Goal: Task Accomplishment & Management: Manage account settings

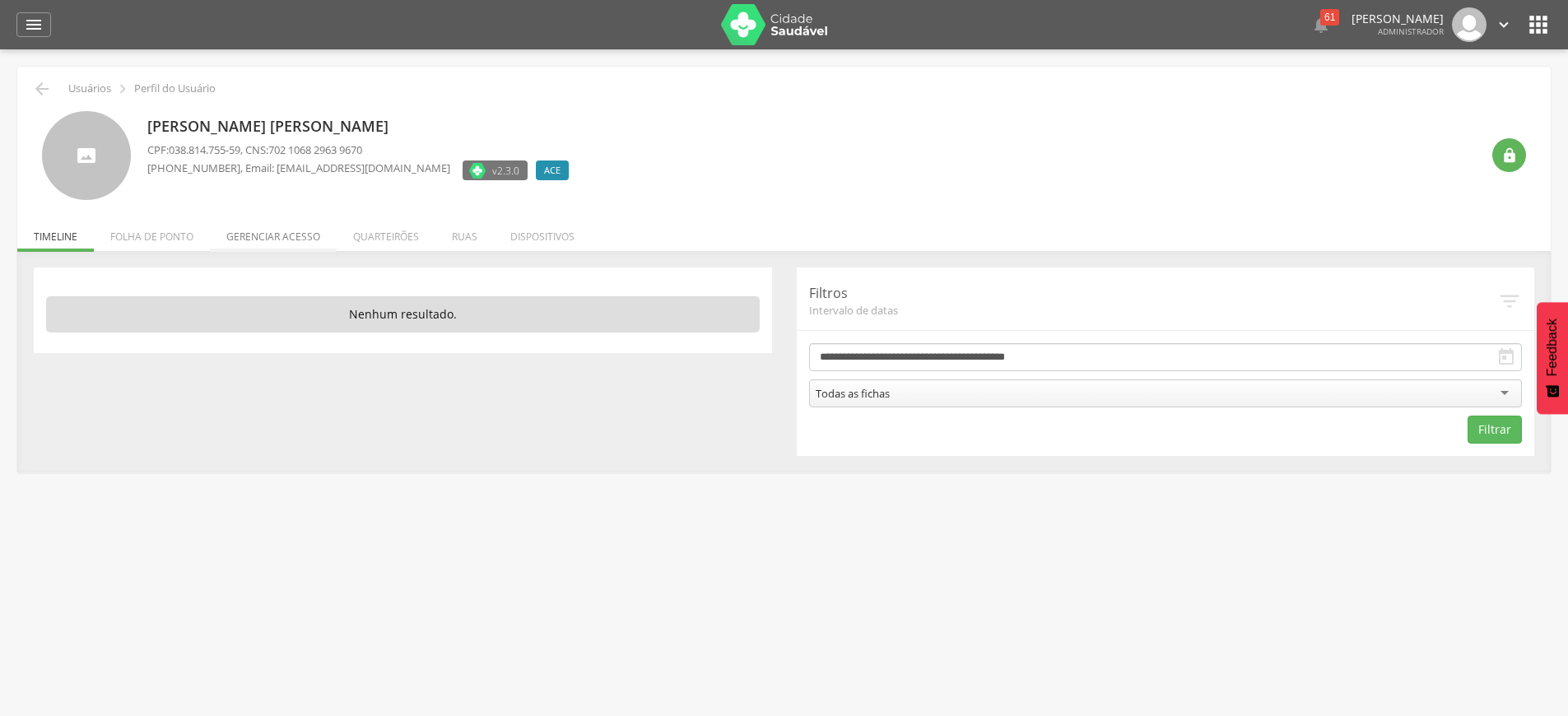
click at [233, 238] on li "Gerenciar acesso" at bounding box center [273, 232] width 127 height 39
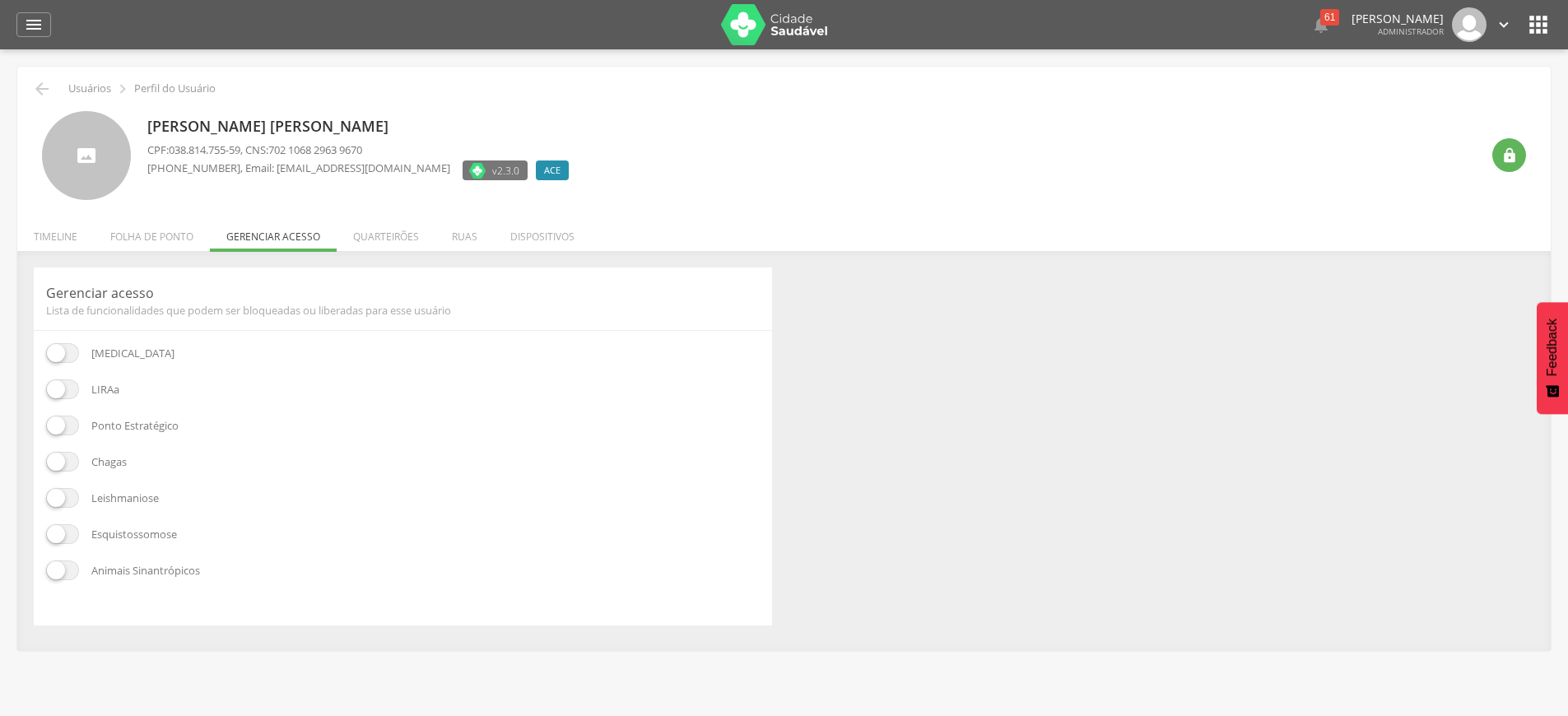
click at [71, 387] on span at bounding box center [63, 389] width 33 height 19
click at [73, 430] on span at bounding box center [63, 425] width 33 height 19
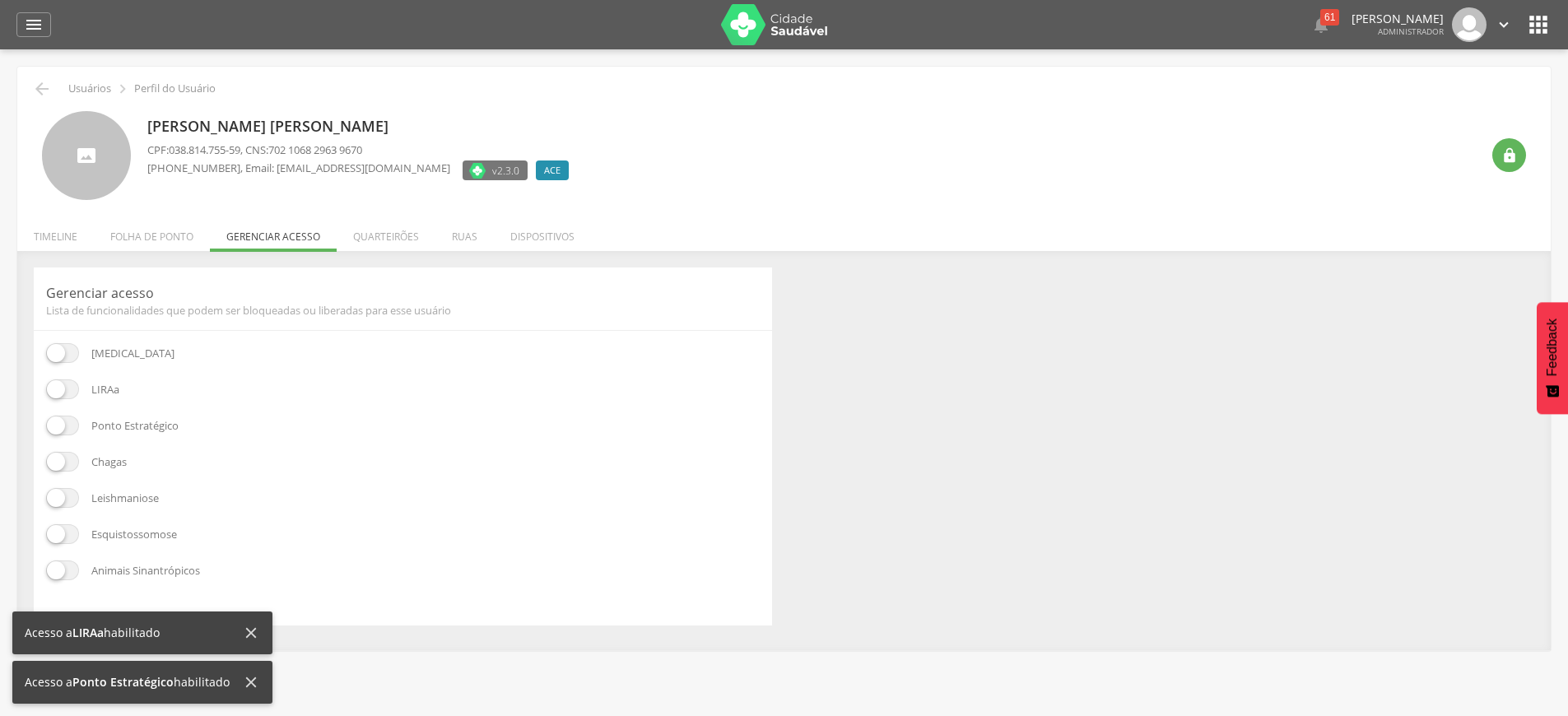
click at [66, 460] on span at bounding box center [63, 462] width 33 height 19
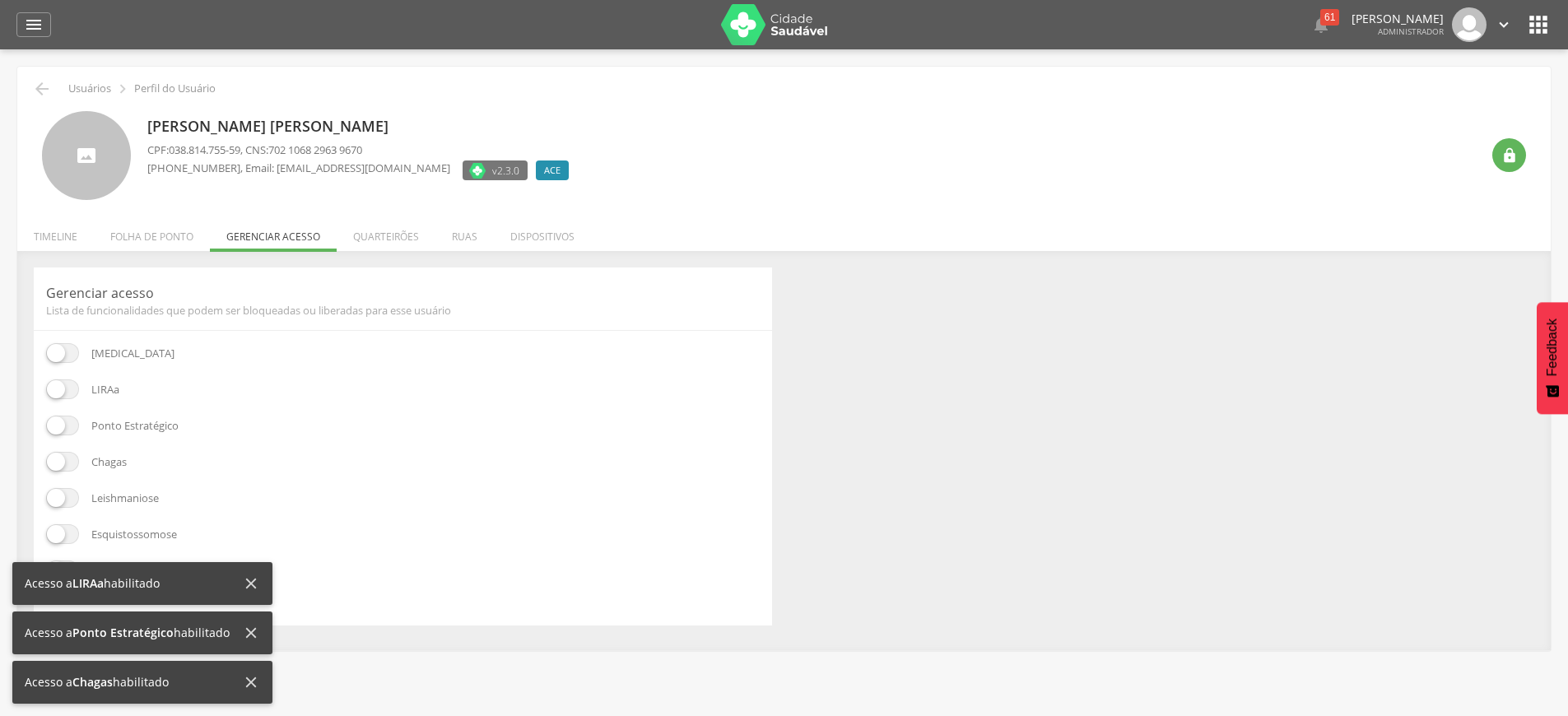
click at [71, 491] on span at bounding box center [63, 498] width 33 height 19
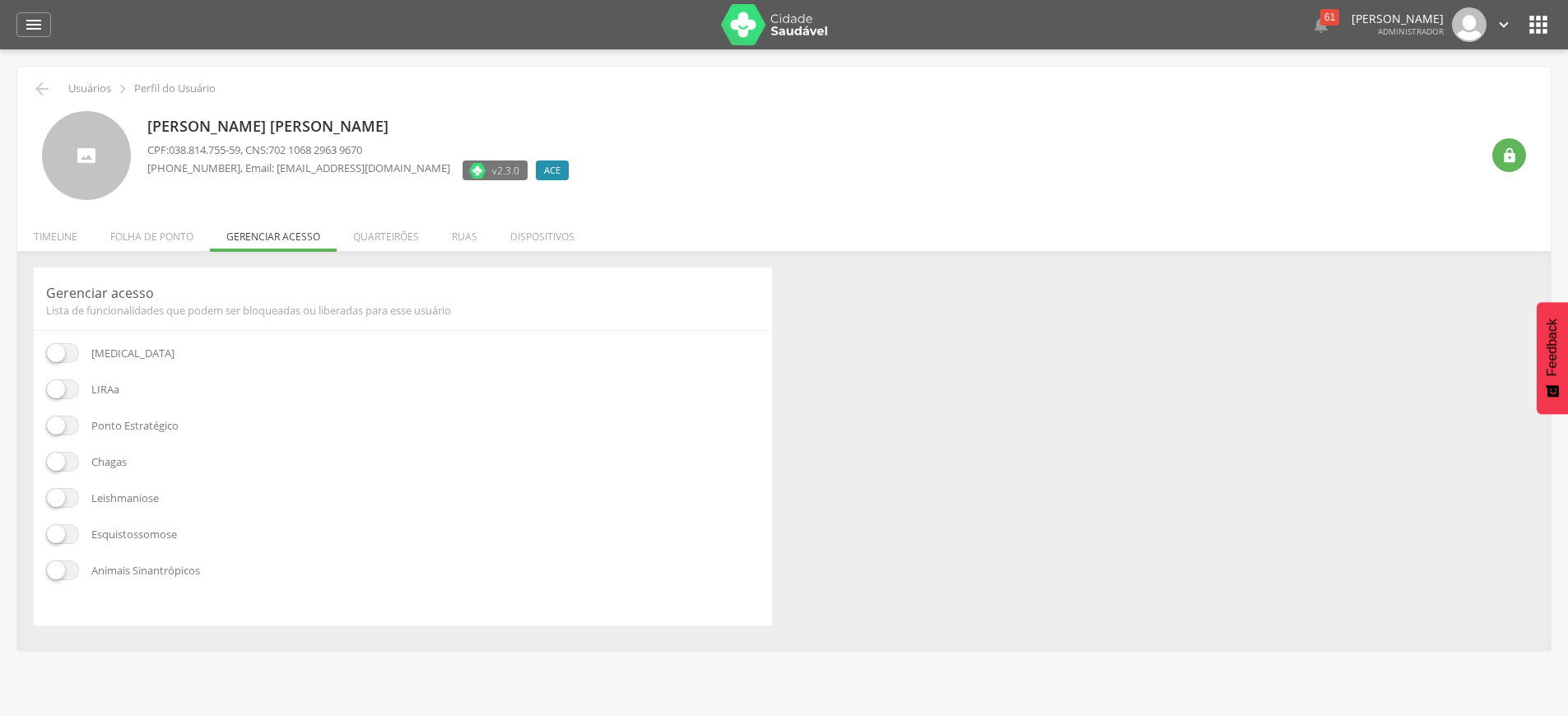
click at [71, 573] on span at bounding box center [63, 570] width 33 height 19
click at [70, 537] on span at bounding box center [63, 533] width 33 height 19
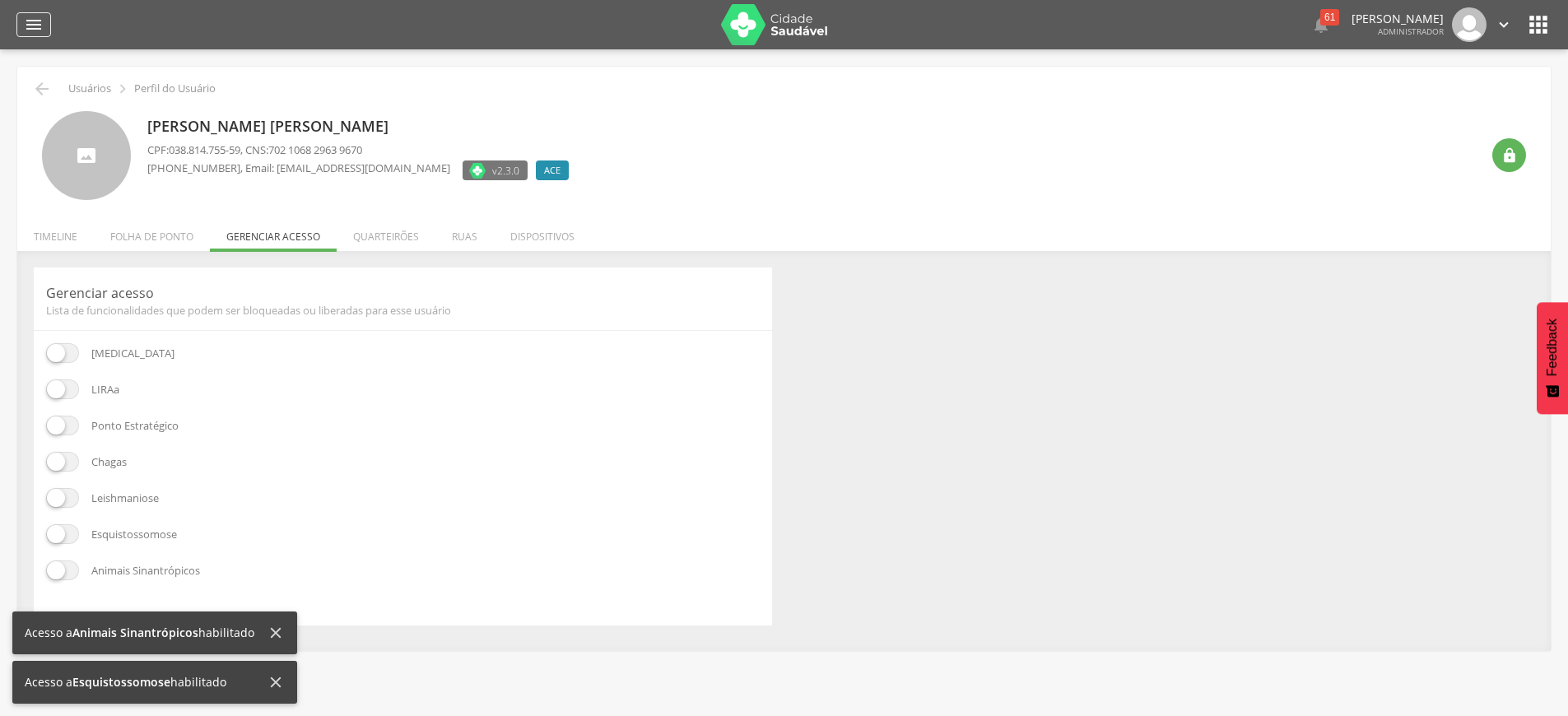
click at [24, 19] on icon "" at bounding box center [33, 25] width 19 height 19
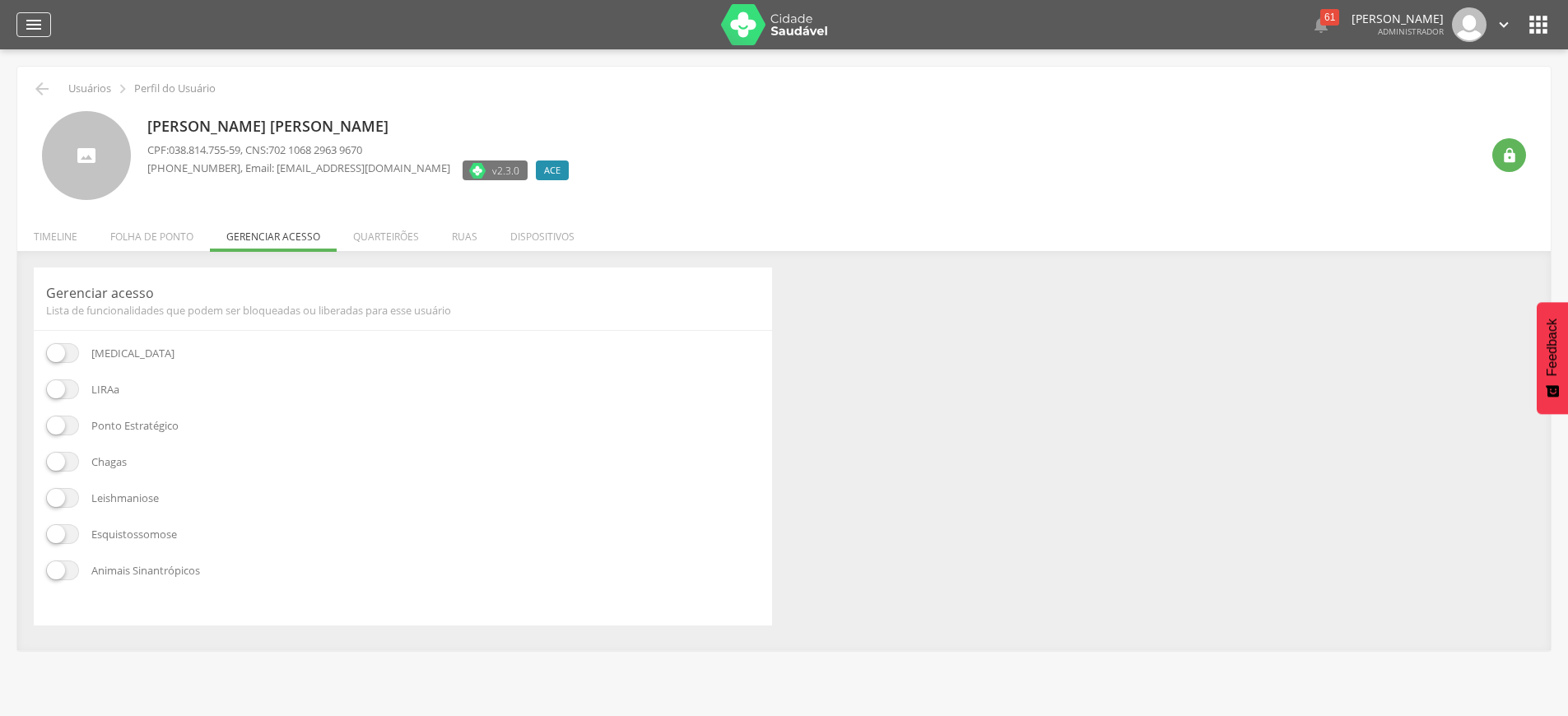
click at [29, 19] on icon "" at bounding box center [33, 25] width 19 height 19
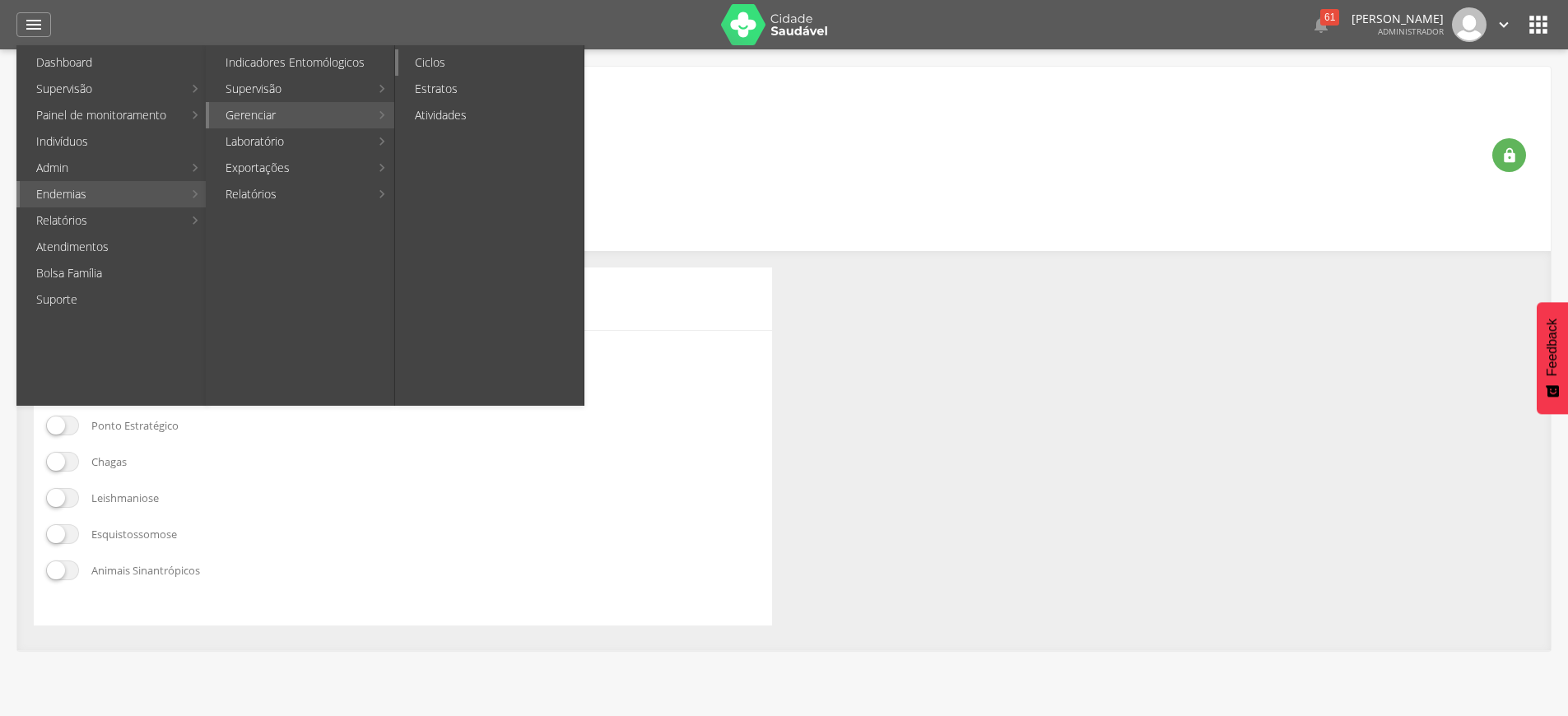
click at [446, 67] on link "Ciclos" at bounding box center [490, 62] width 185 height 26
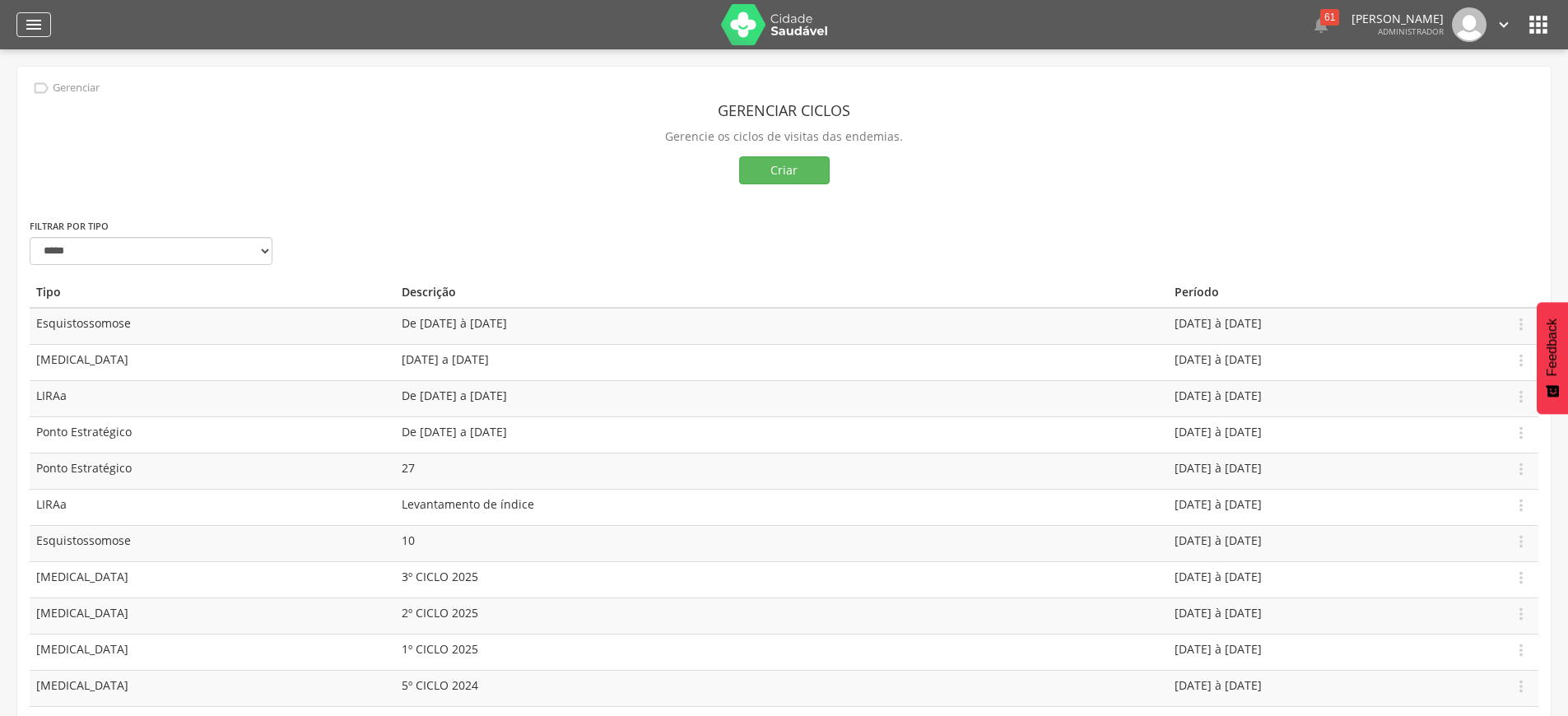
click at [46, 27] on div "" at bounding box center [33, 25] width 35 height 25
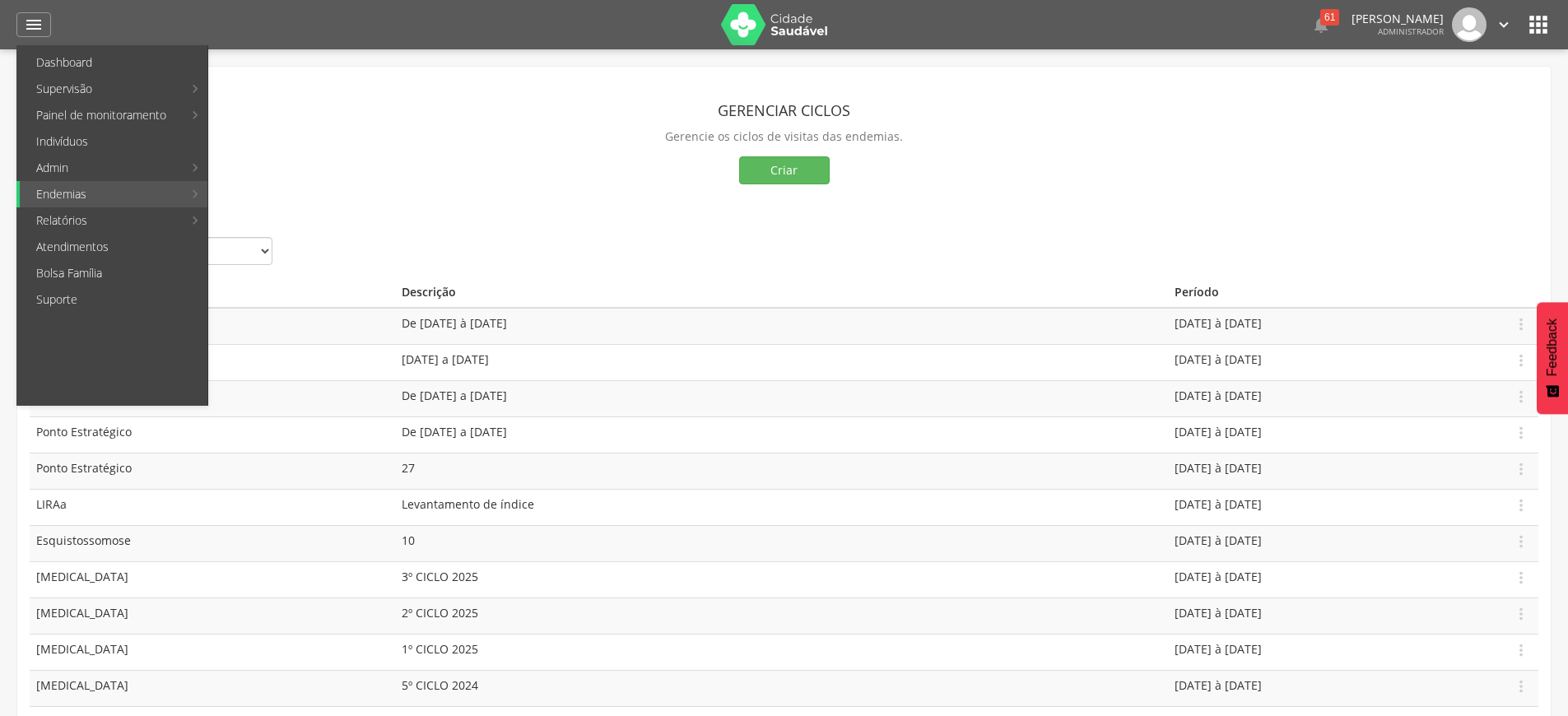
drag, startPoint x: 557, startPoint y: 143, endPoint x: 556, endPoint y: 133, distance: 10.0
click at [557, 142] on p "Gerencie os ciclos de visitas das endemias." at bounding box center [784, 136] width 1509 height 23
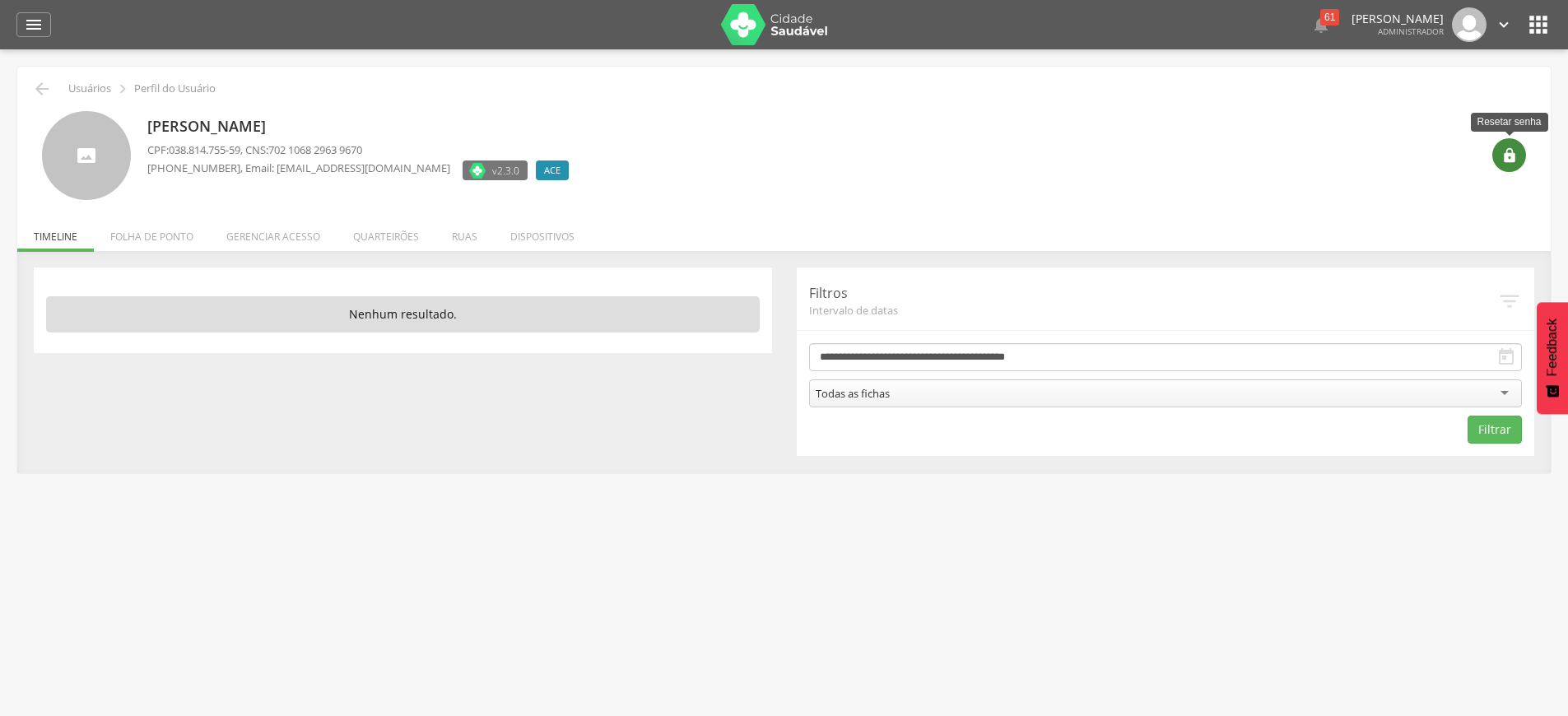
click at [1510, 166] on div "" at bounding box center [1509, 156] width 34 height 34
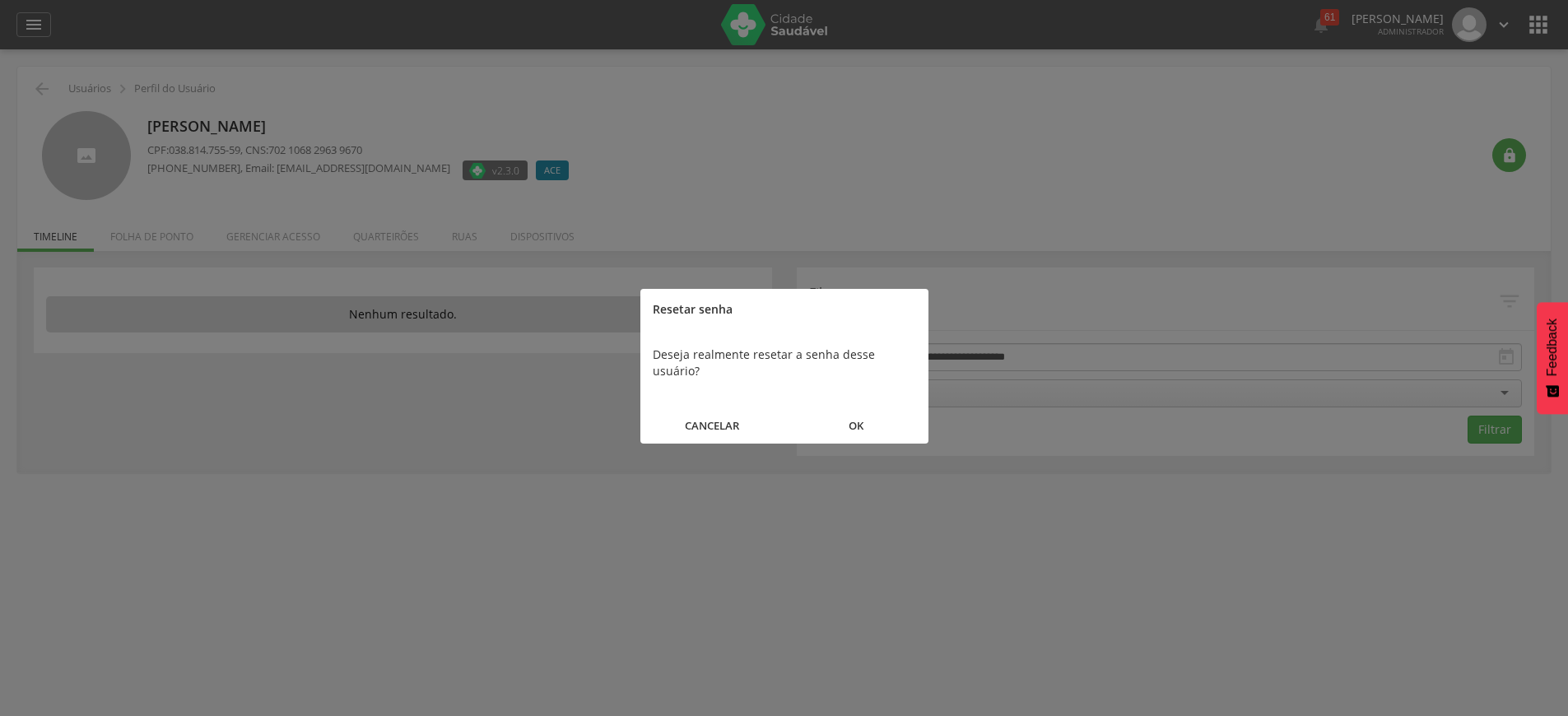
click at [857, 412] on button "OK" at bounding box center [856, 426] width 144 height 36
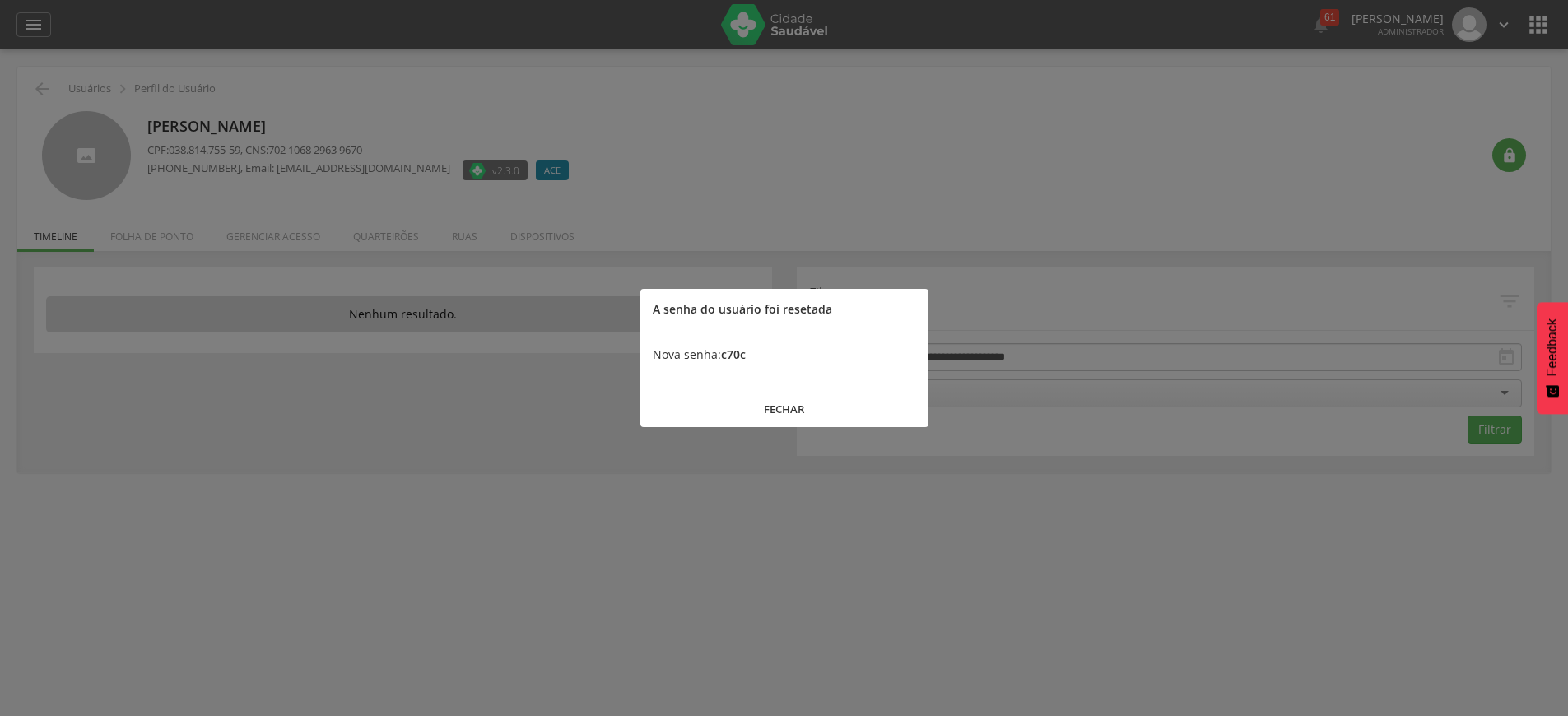
click at [798, 414] on button "FECHAR" at bounding box center [784, 410] width 288 height 36
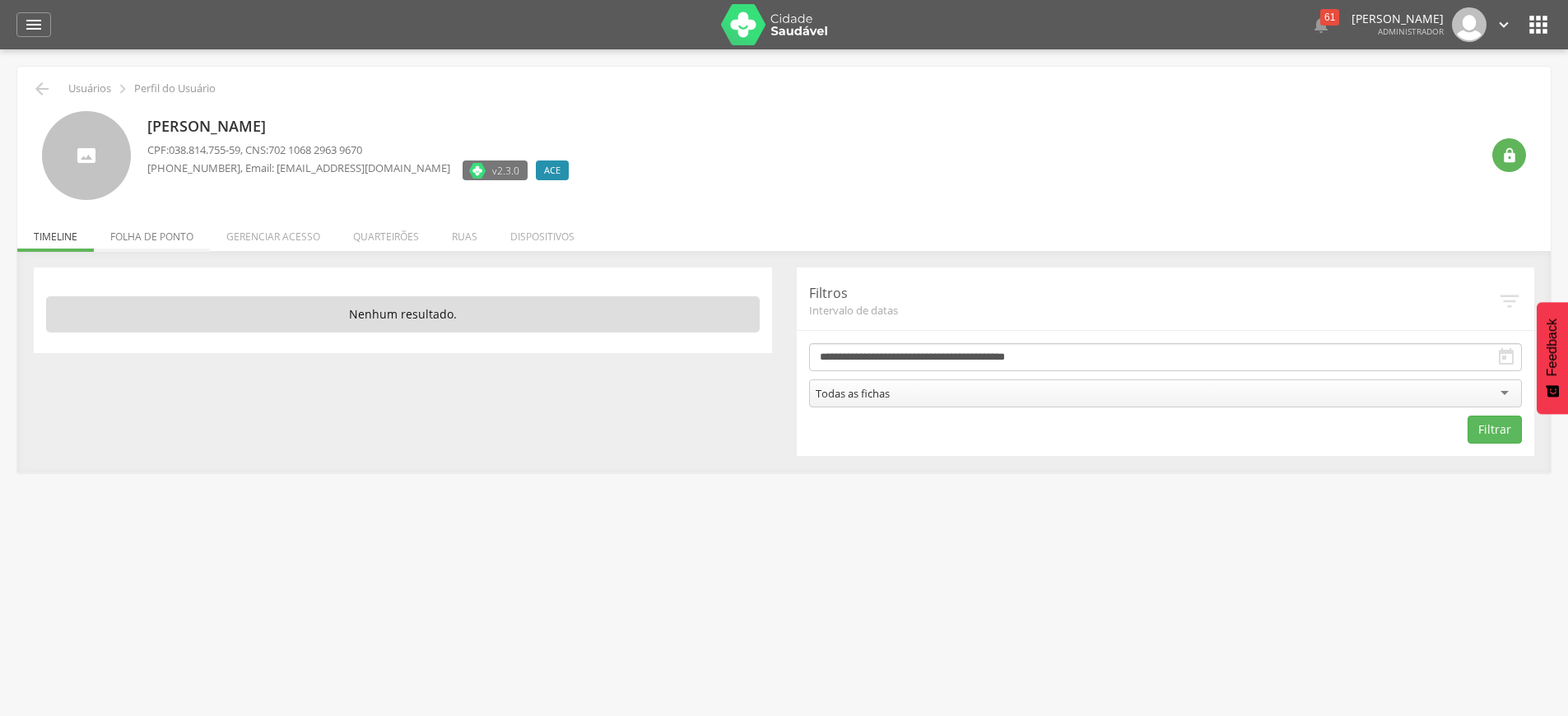
click at [188, 238] on li "Folha de ponto" at bounding box center [151, 232] width 116 height 39
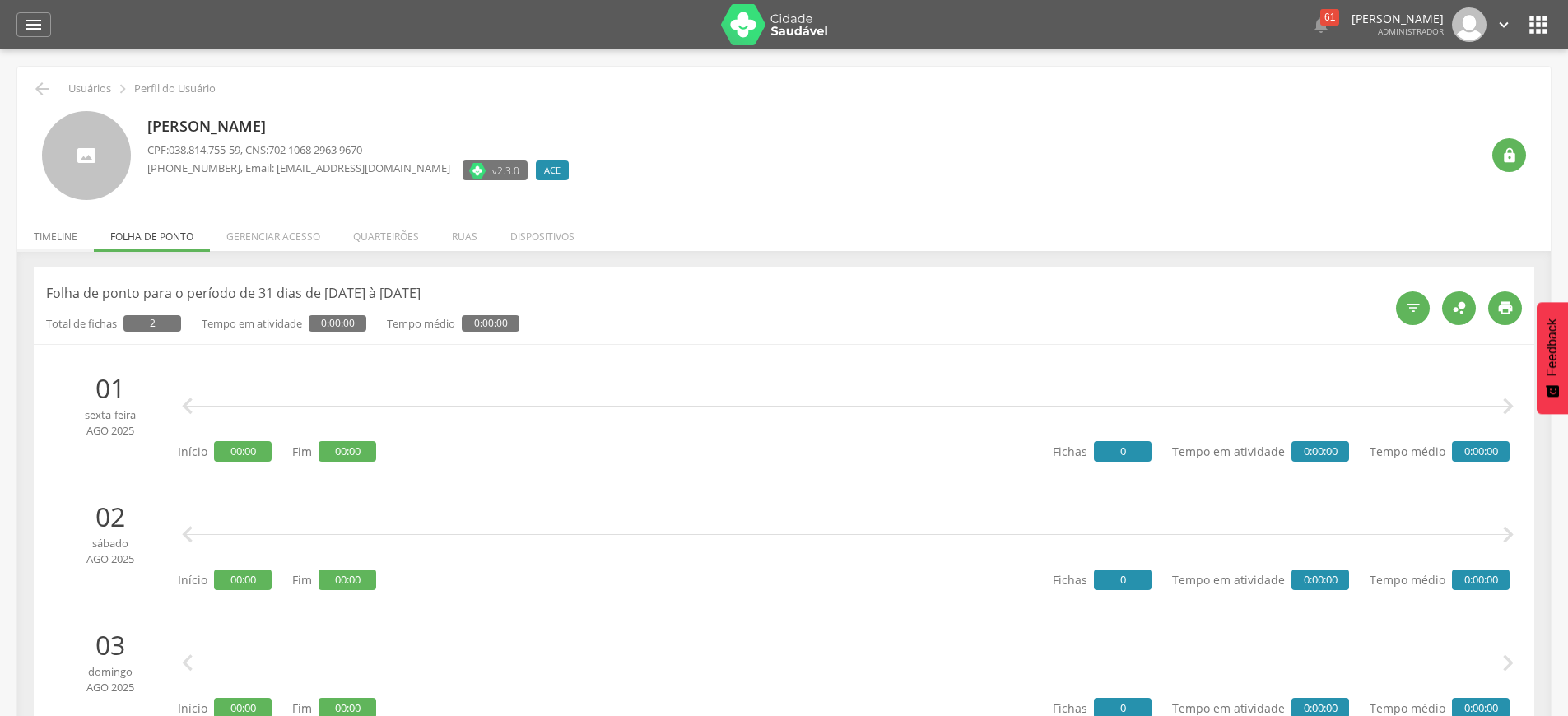
click at [60, 238] on li "Timeline" at bounding box center [55, 232] width 77 height 39
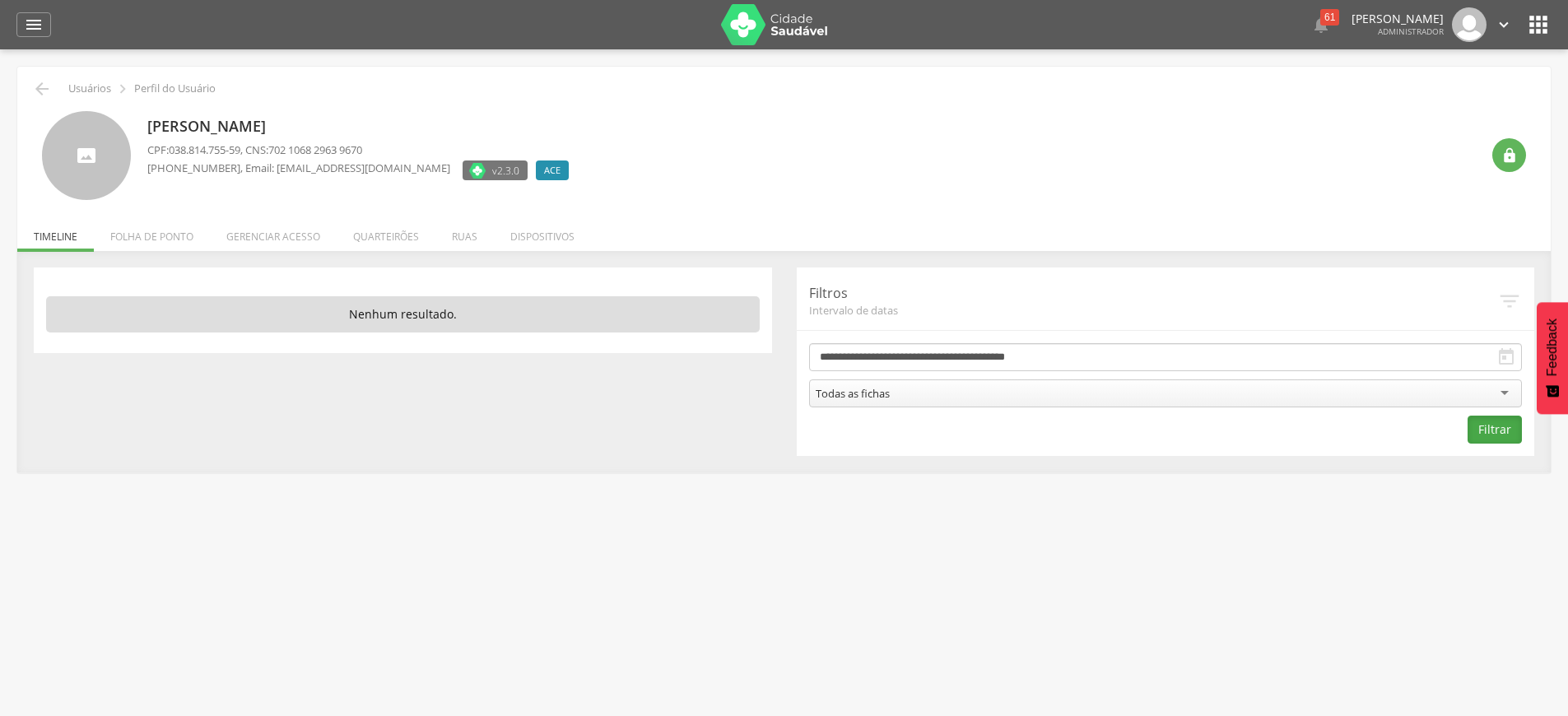
click at [1495, 425] on button "Filtrar" at bounding box center [1494, 429] width 54 height 28
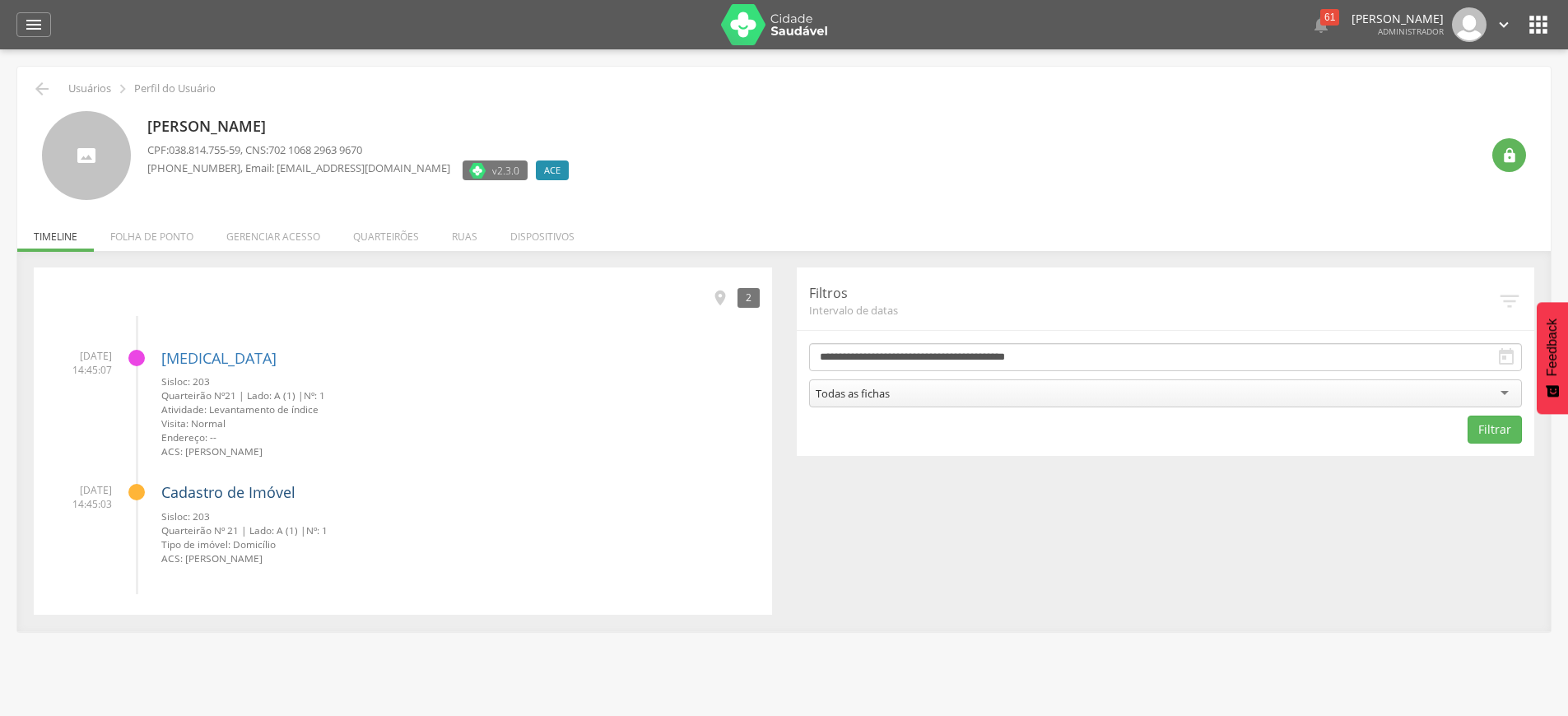
click at [265, 493] on link "Cadastro de Imóvel" at bounding box center [228, 492] width 134 height 19
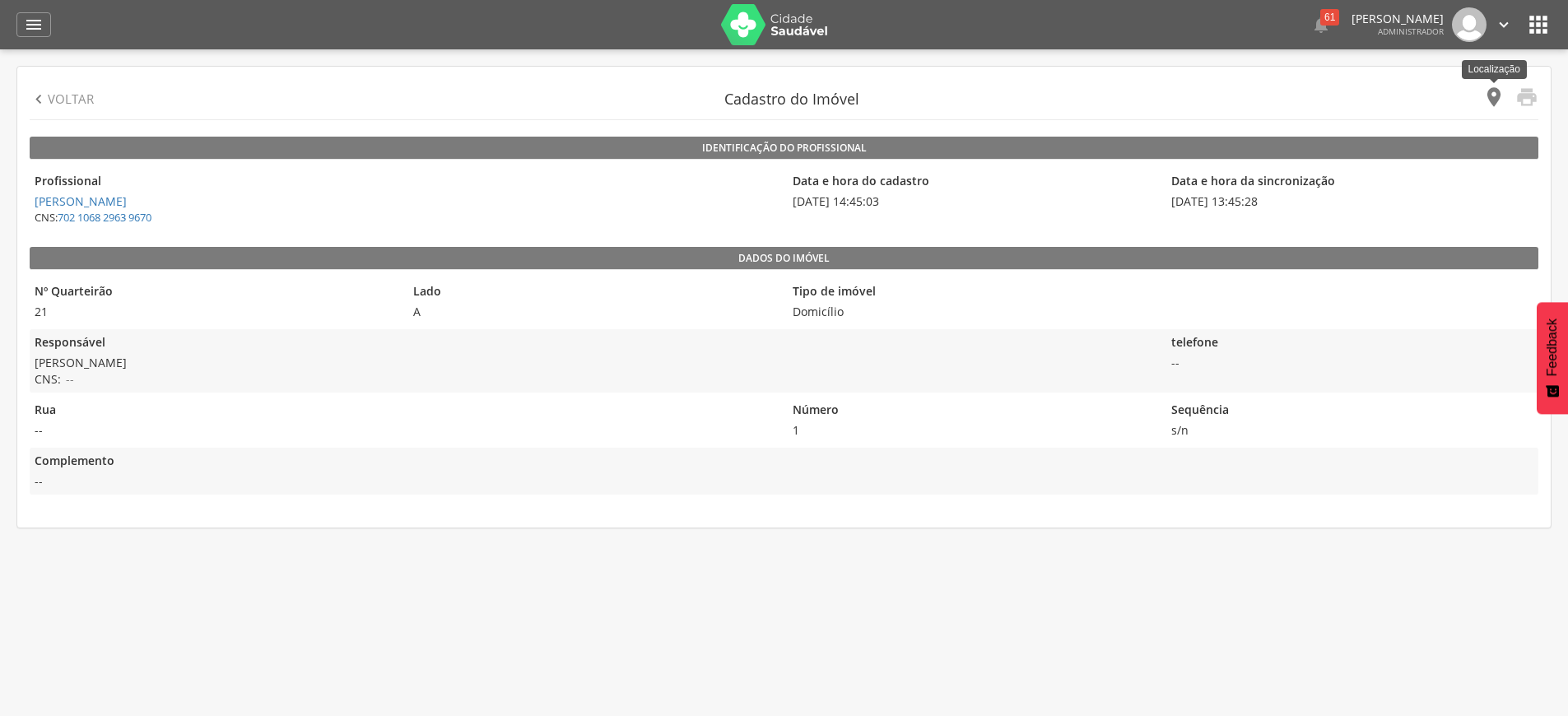
click at [1500, 88] on icon "" at bounding box center [1493, 96] width 23 height 23
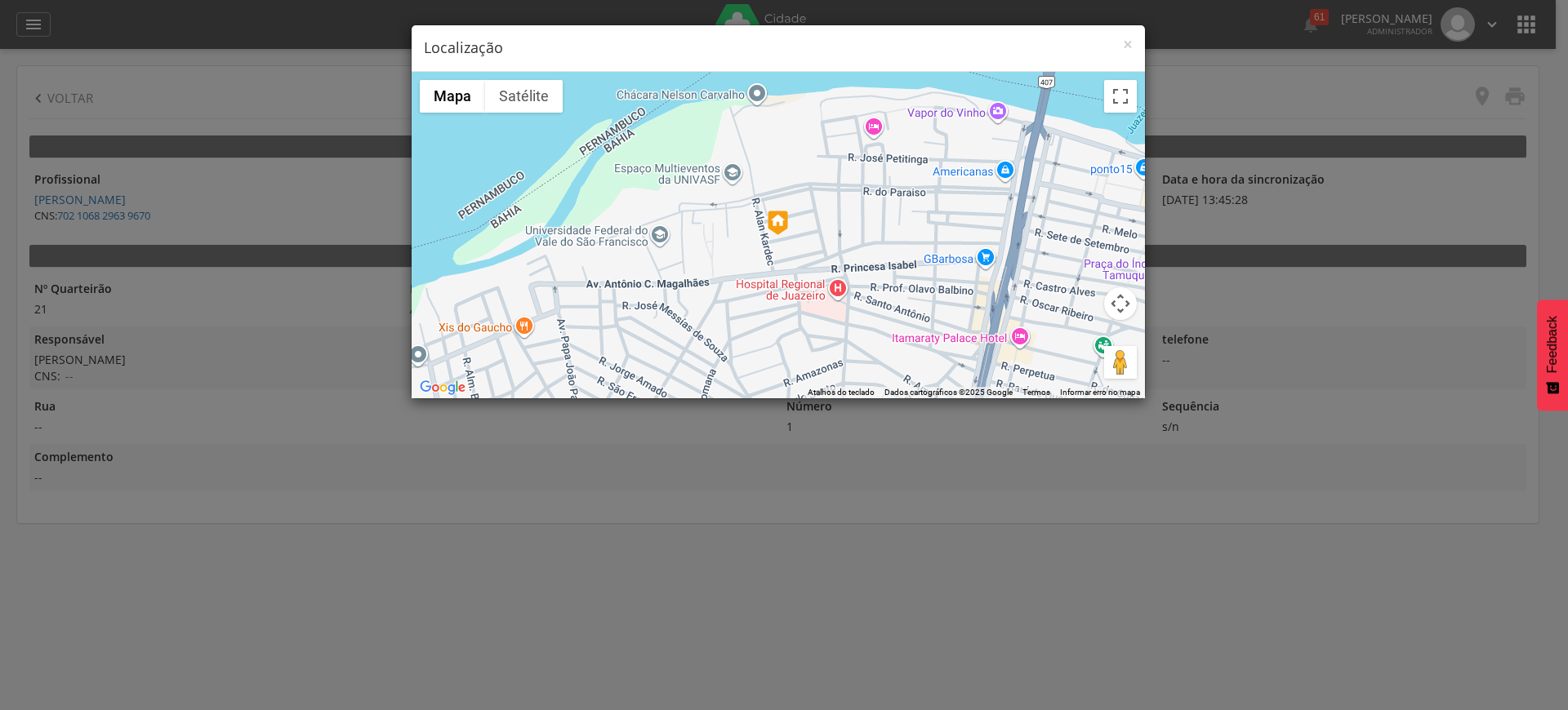
click at [778, 224] on img at bounding box center [778, 222] width 20 height 24
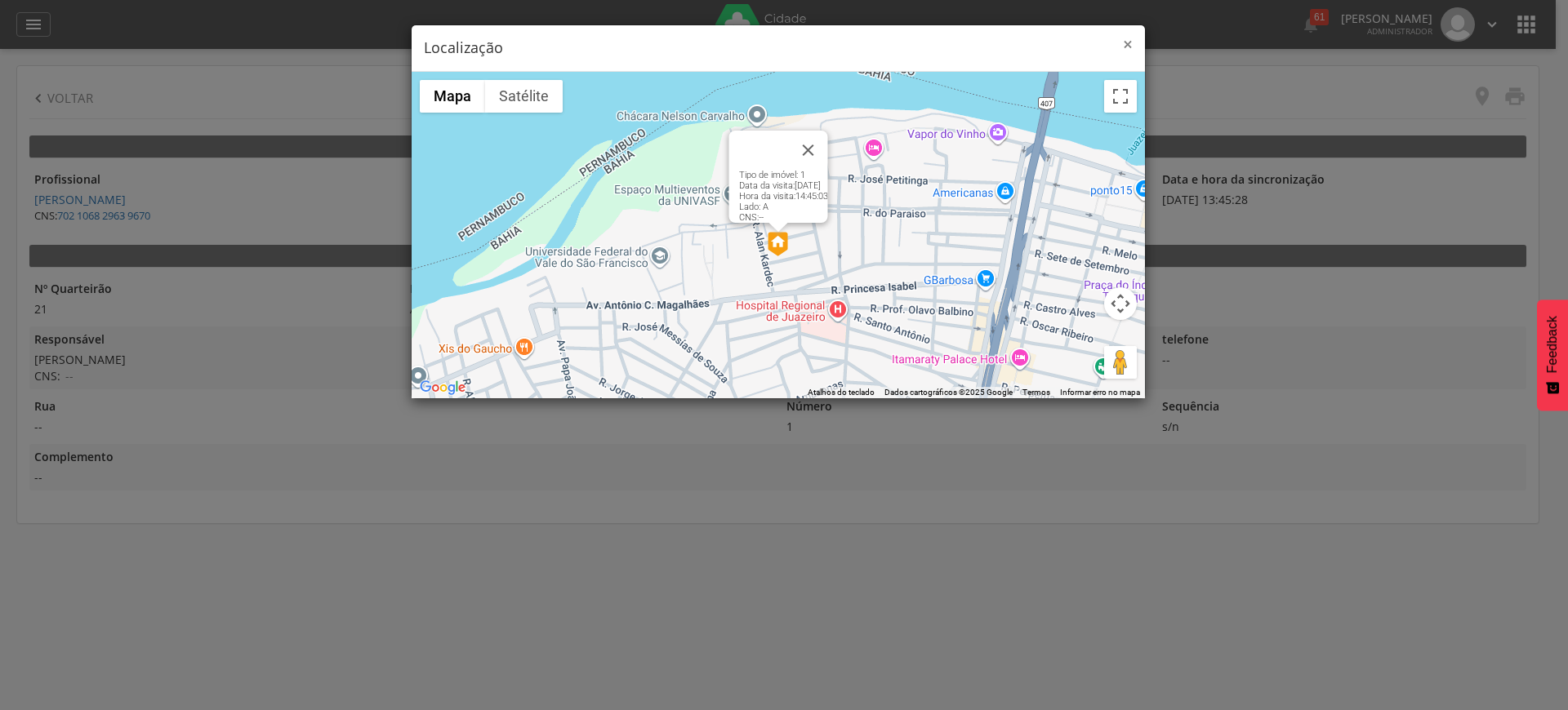
click at [1124, 47] on span "×" at bounding box center [1128, 44] width 10 height 23
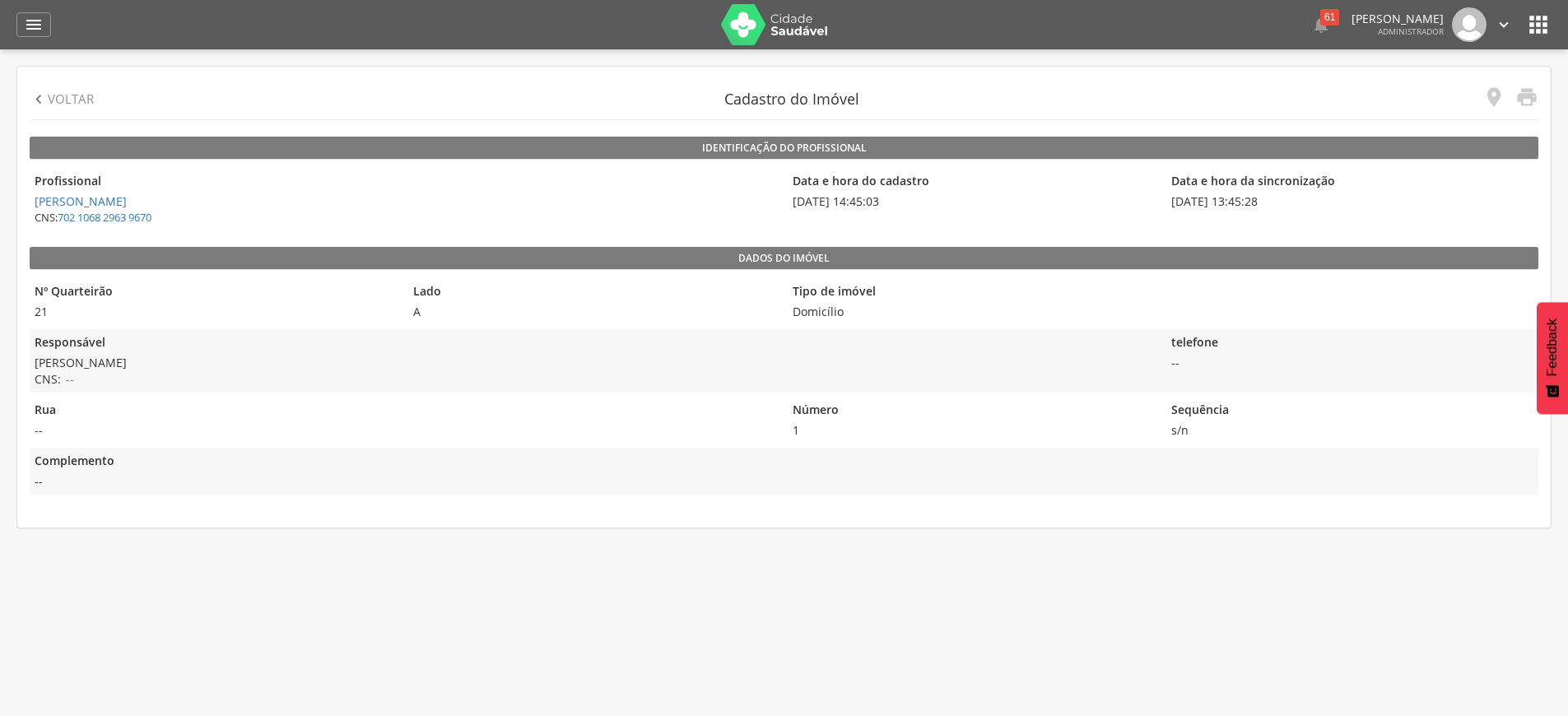
click at [41, 101] on icon "" at bounding box center [38, 99] width 18 height 18
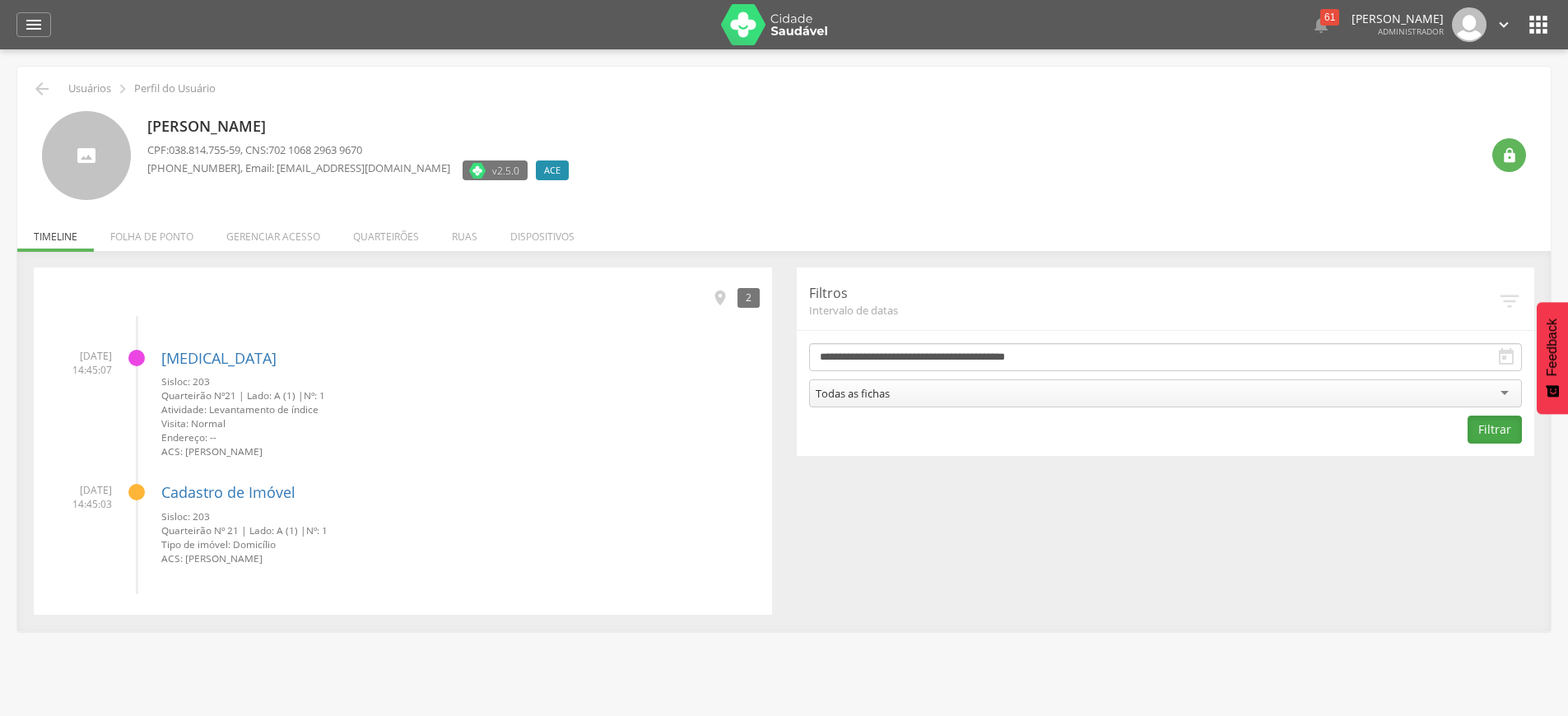
click at [1510, 431] on button "Filtrar" at bounding box center [1494, 429] width 54 height 28
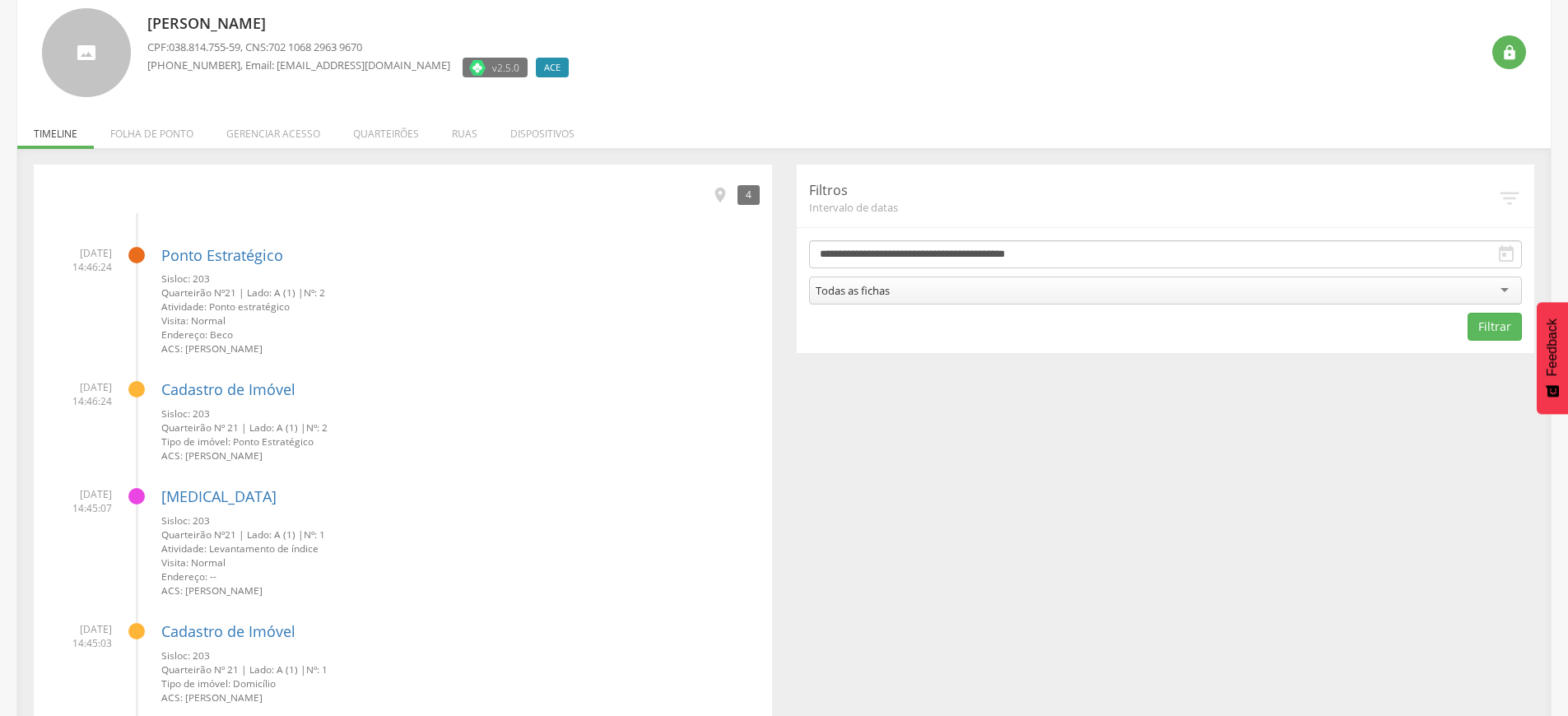
scroll to position [158, 0]
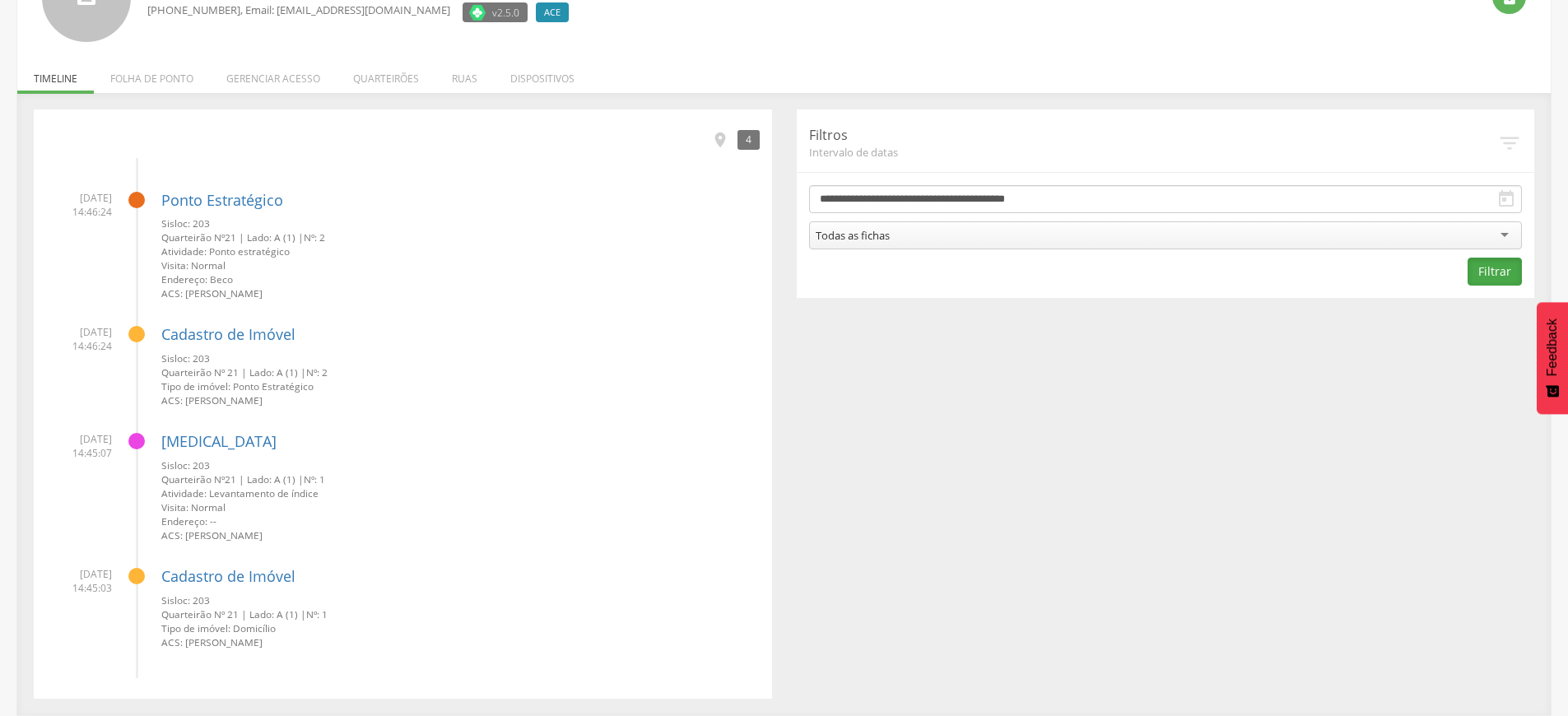
click at [1488, 276] on button "Filtrar" at bounding box center [1494, 271] width 54 height 28
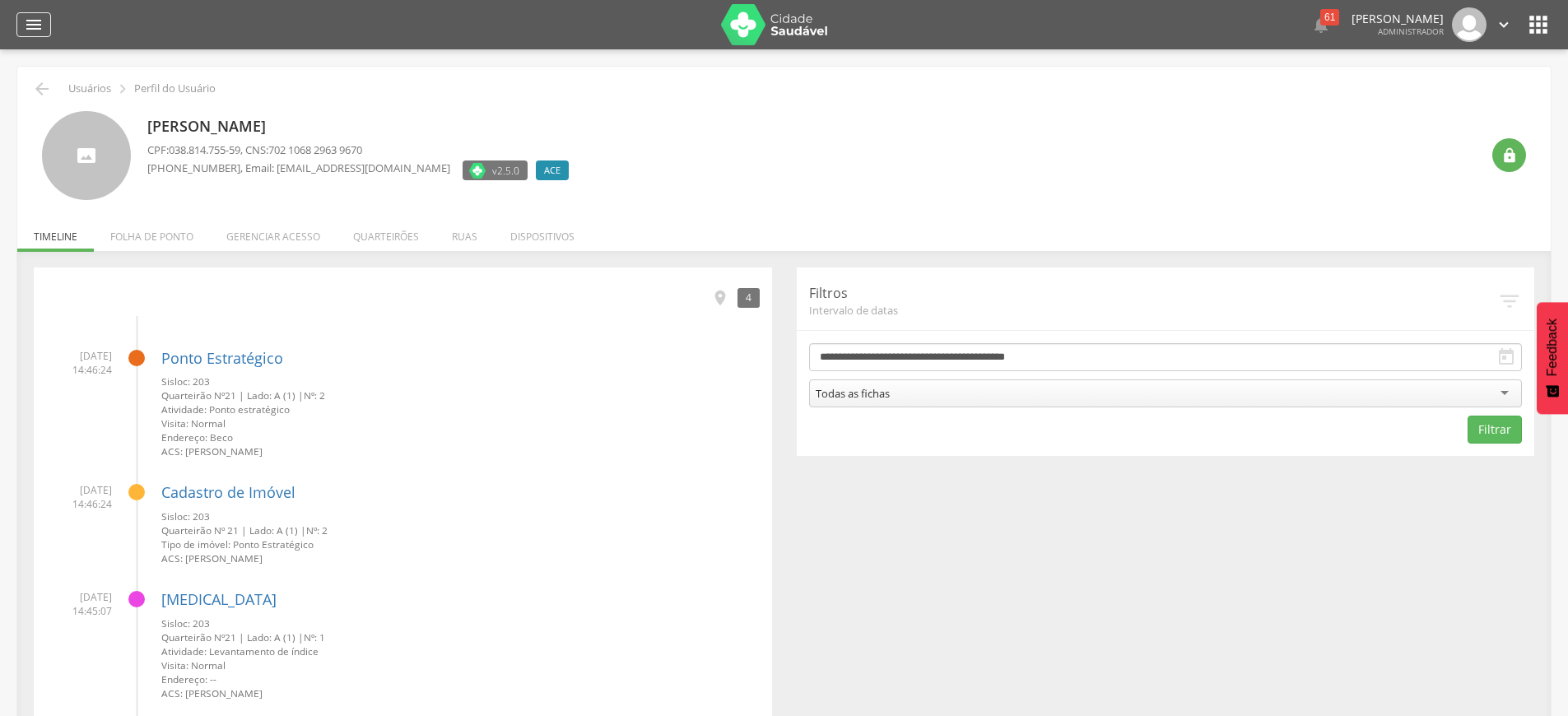
click at [33, 17] on icon "" at bounding box center [33, 25] width 19 height 19
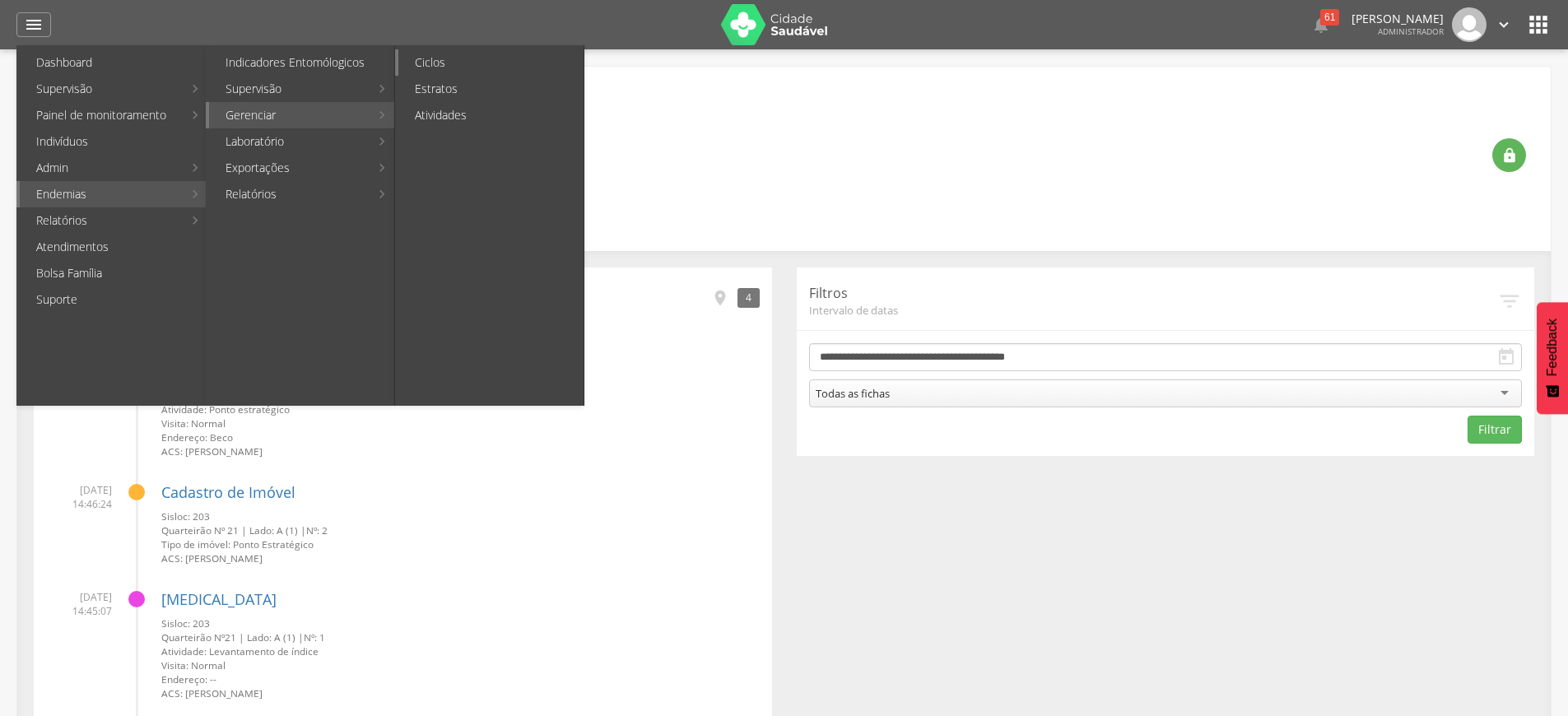
click at [452, 64] on link "Ciclos" at bounding box center [490, 62] width 185 height 26
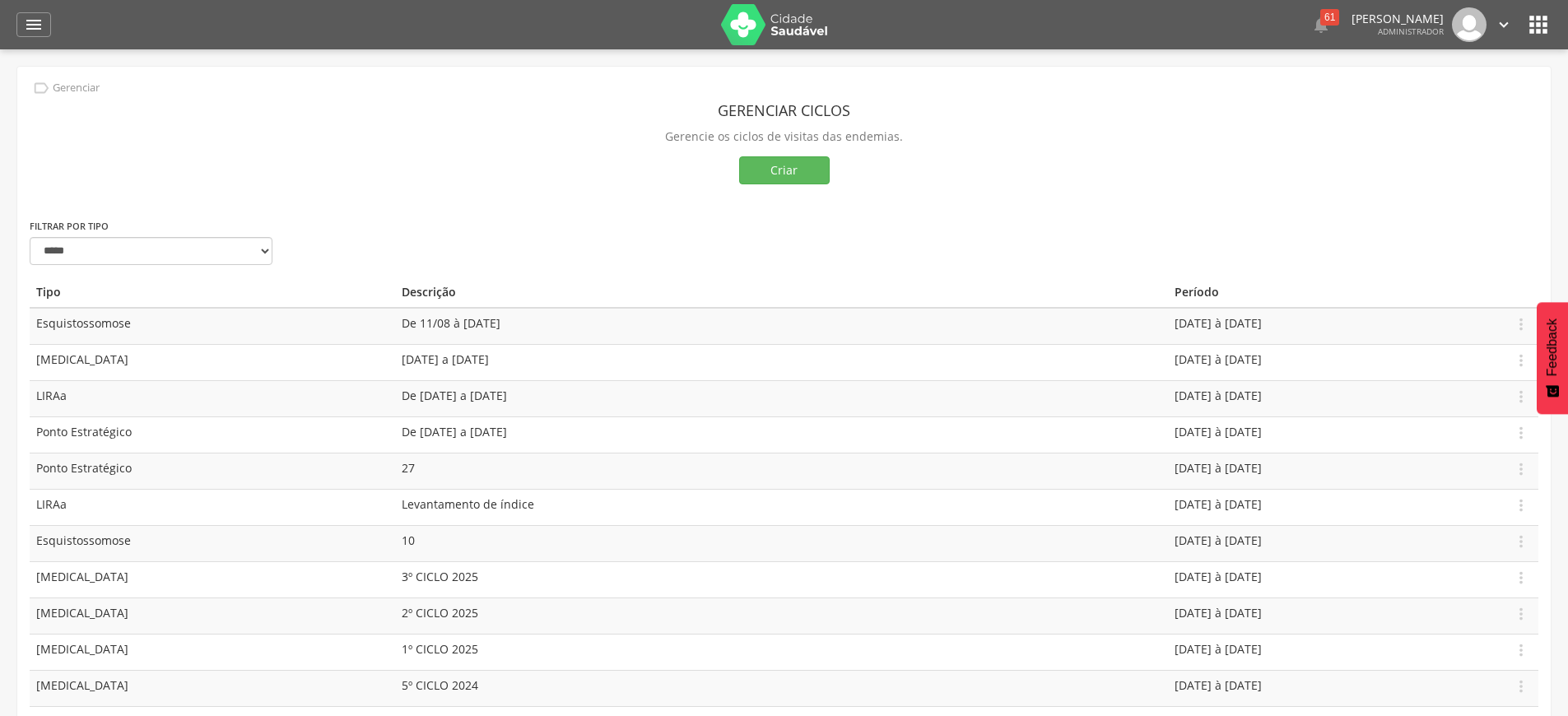
click at [801, 147] on p "Gerencie os ciclos de visitas das endemias." at bounding box center [784, 136] width 1509 height 23
click at [794, 165] on button "Criar" at bounding box center [784, 170] width 90 height 28
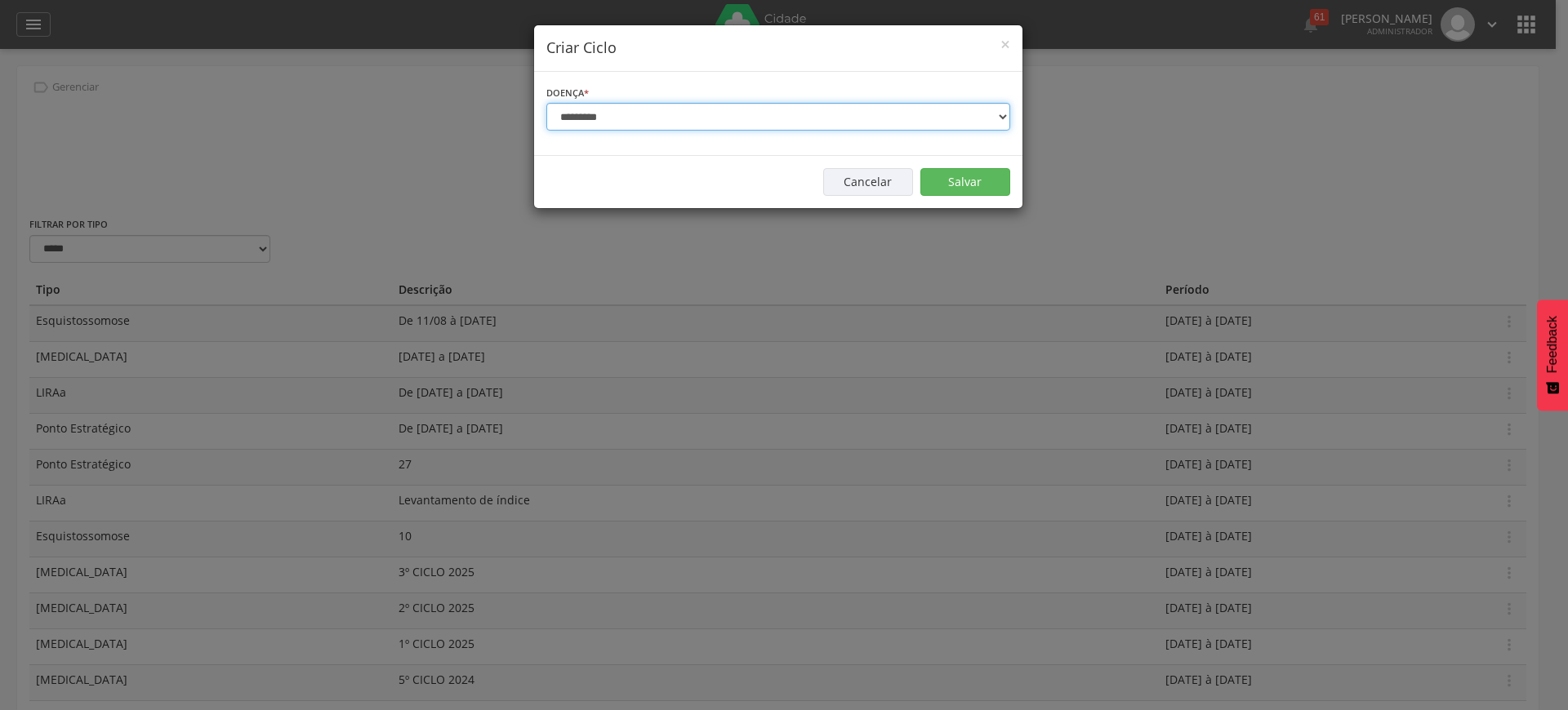
select select "*"
click at [547, 103] on select "**********" at bounding box center [778, 117] width 464 height 28
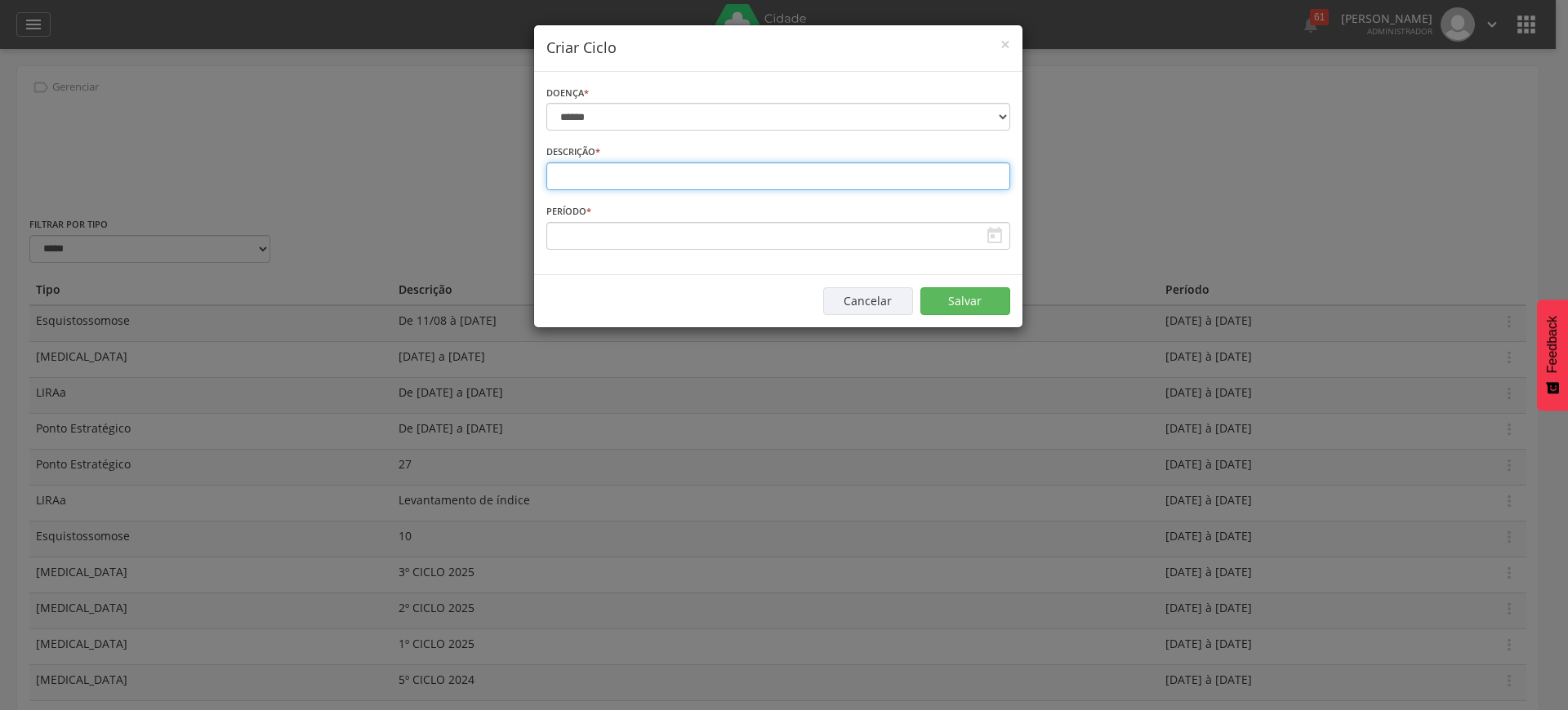
click at [751, 184] on input "text" at bounding box center [778, 176] width 464 height 28
click at [693, 344] on div "**********" at bounding box center [784, 355] width 1568 height 710
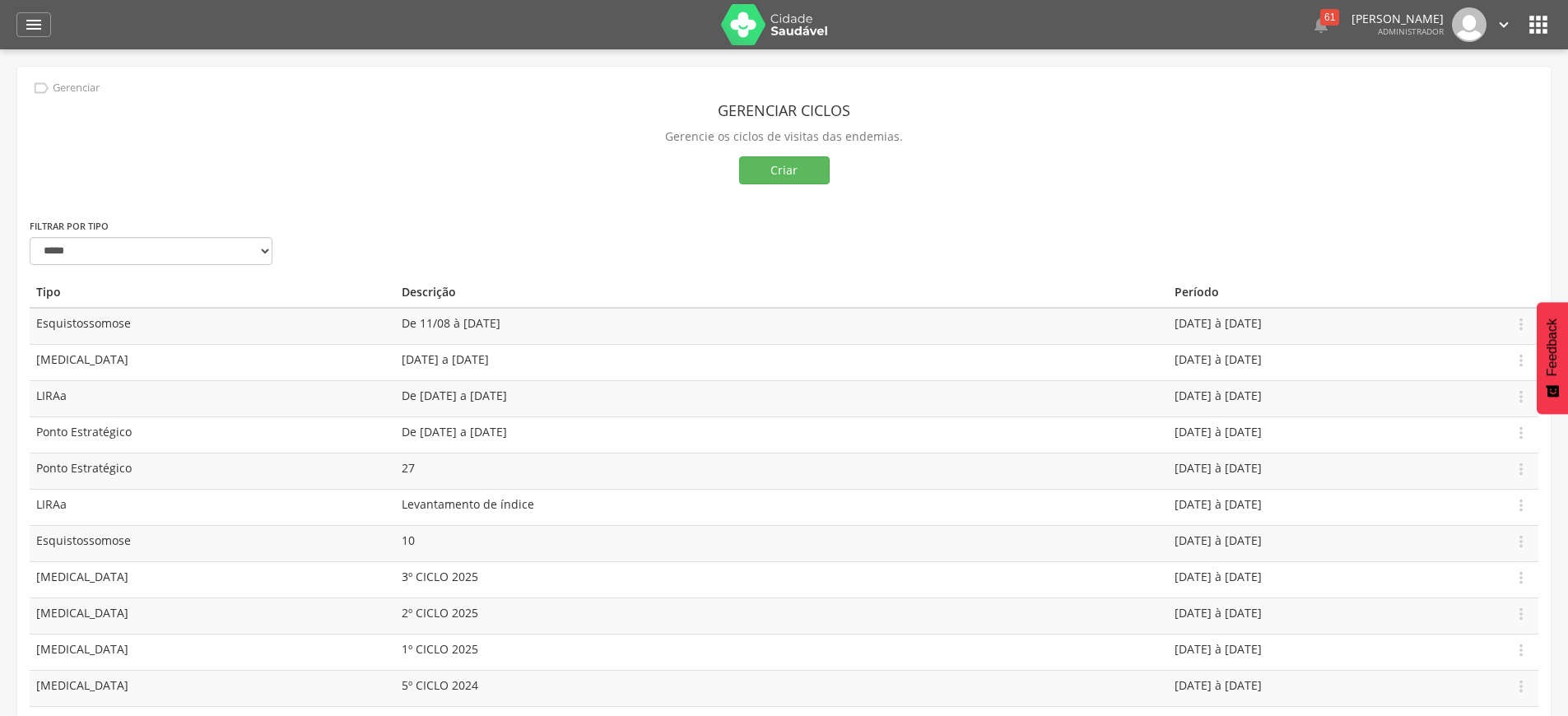
click at [765, 187] on div "Gerenciar ciclos Gerencie os ciclos de visitas das endemias. Criar" at bounding box center [784, 149] width 1509 height 139
click at [775, 173] on button "Criar" at bounding box center [784, 170] width 90 height 28
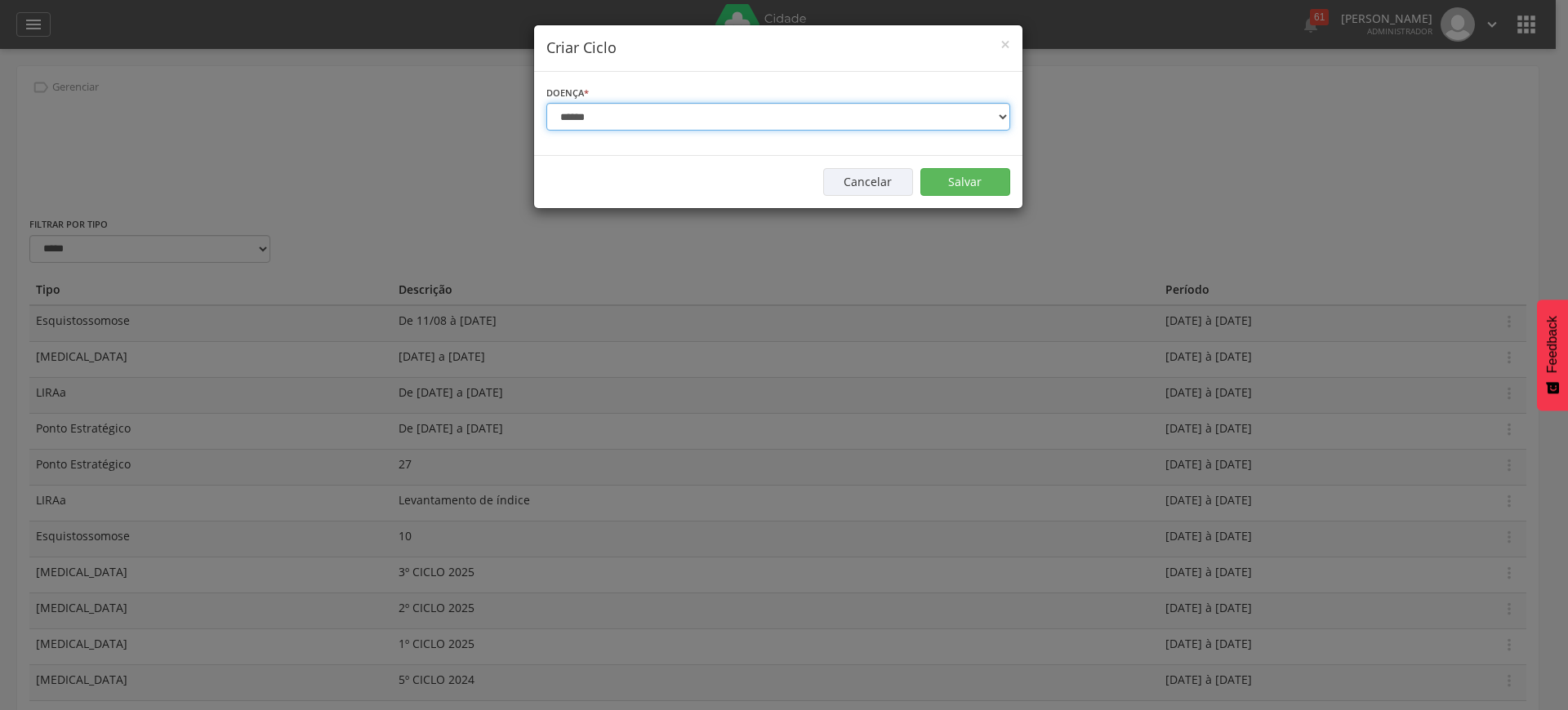
select select "*"
click at [547, 103] on select "**********" at bounding box center [778, 117] width 464 height 28
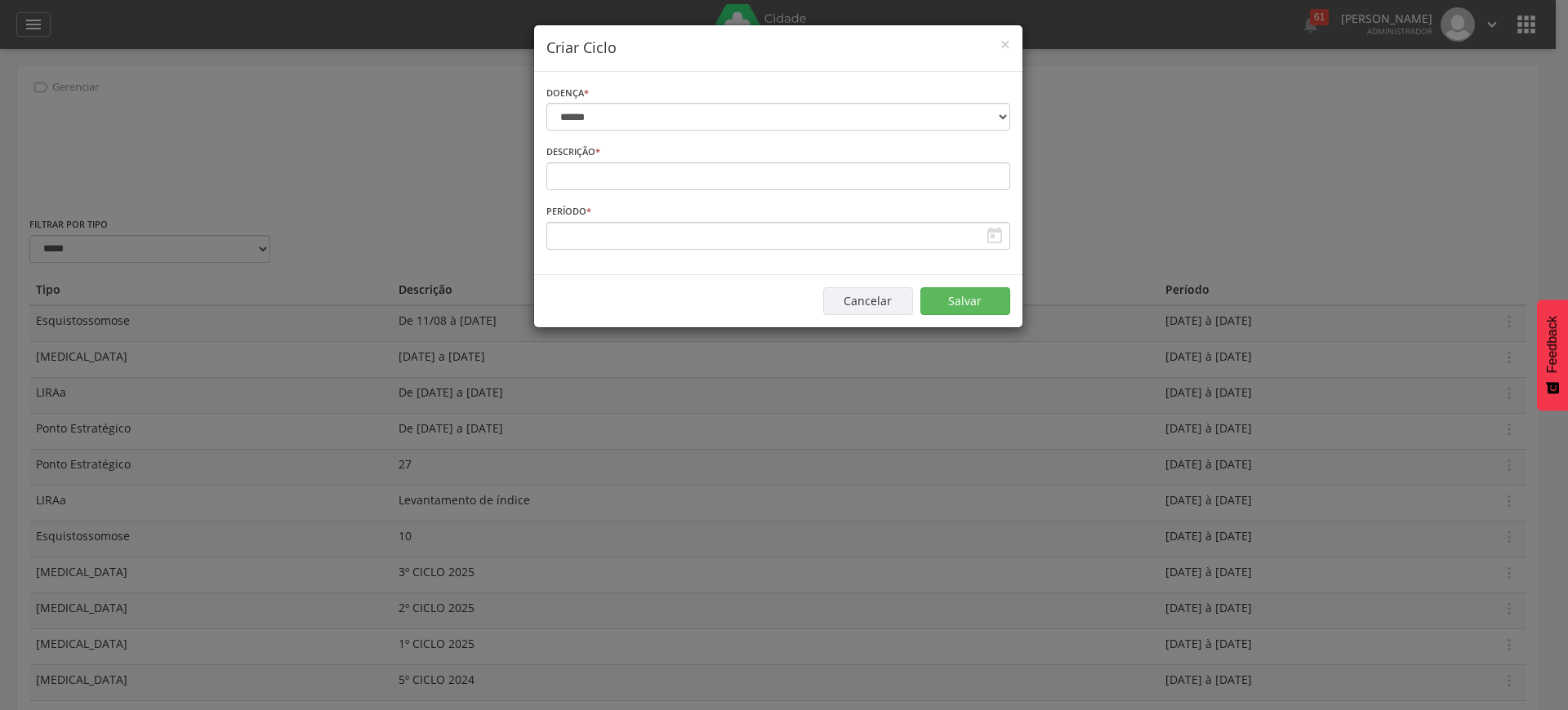
drag, startPoint x: 729, startPoint y: 150, endPoint x: 711, endPoint y: 183, distance: 37.6
click at [729, 151] on div "Descrição * Campo obrigatório" at bounding box center [778, 166] width 464 height 47
click at [711, 182] on input "text" at bounding box center [778, 176] width 464 height 28
type input "******"
click at [697, 224] on input "text" at bounding box center [778, 236] width 464 height 28
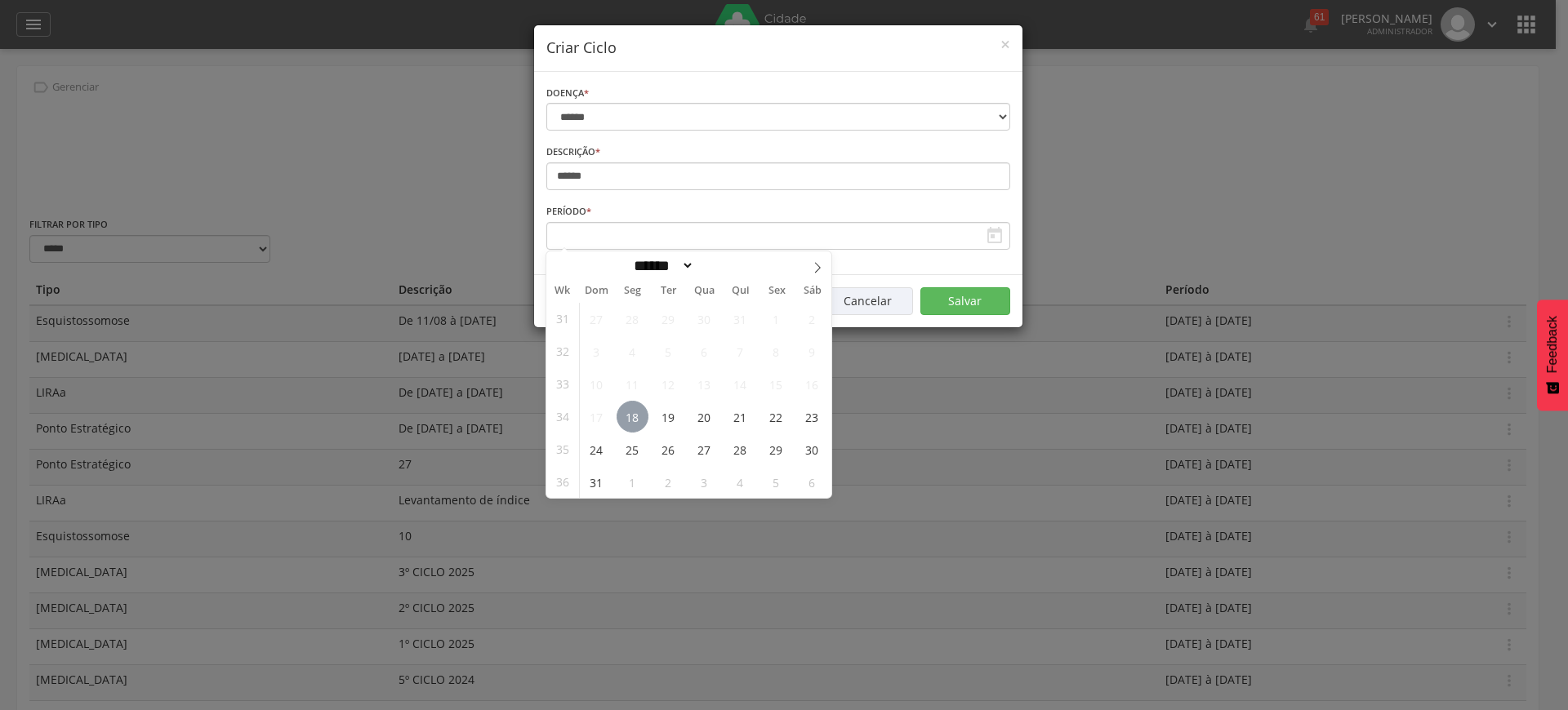
click at [636, 412] on span "18" at bounding box center [632, 417] width 32 height 32
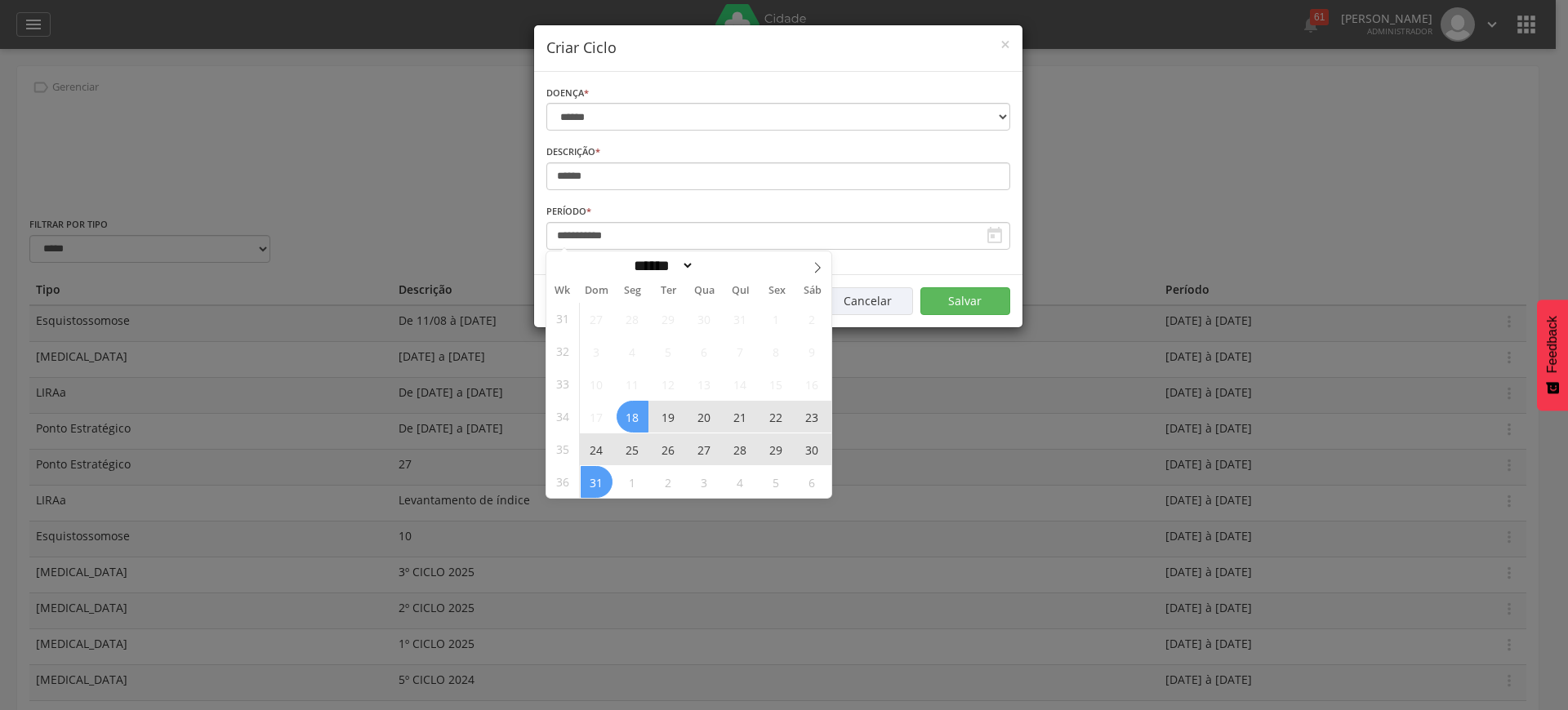
click at [590, 480] on span "31" at bounding box center [597, 482] width 32 height 32
type input "**********"
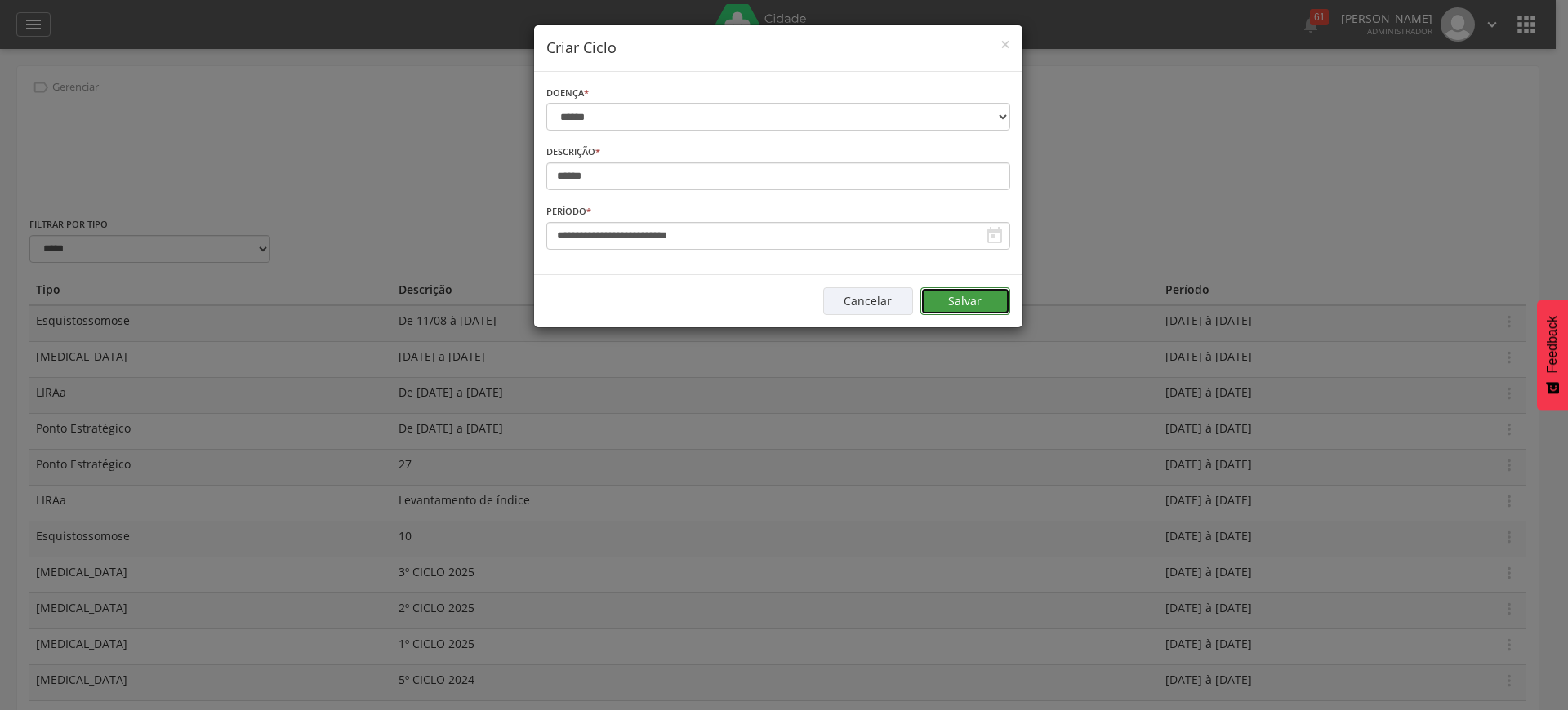
click at [954, 290] on button "Salvar" at bounding box center [965, 301] width 90 height 28
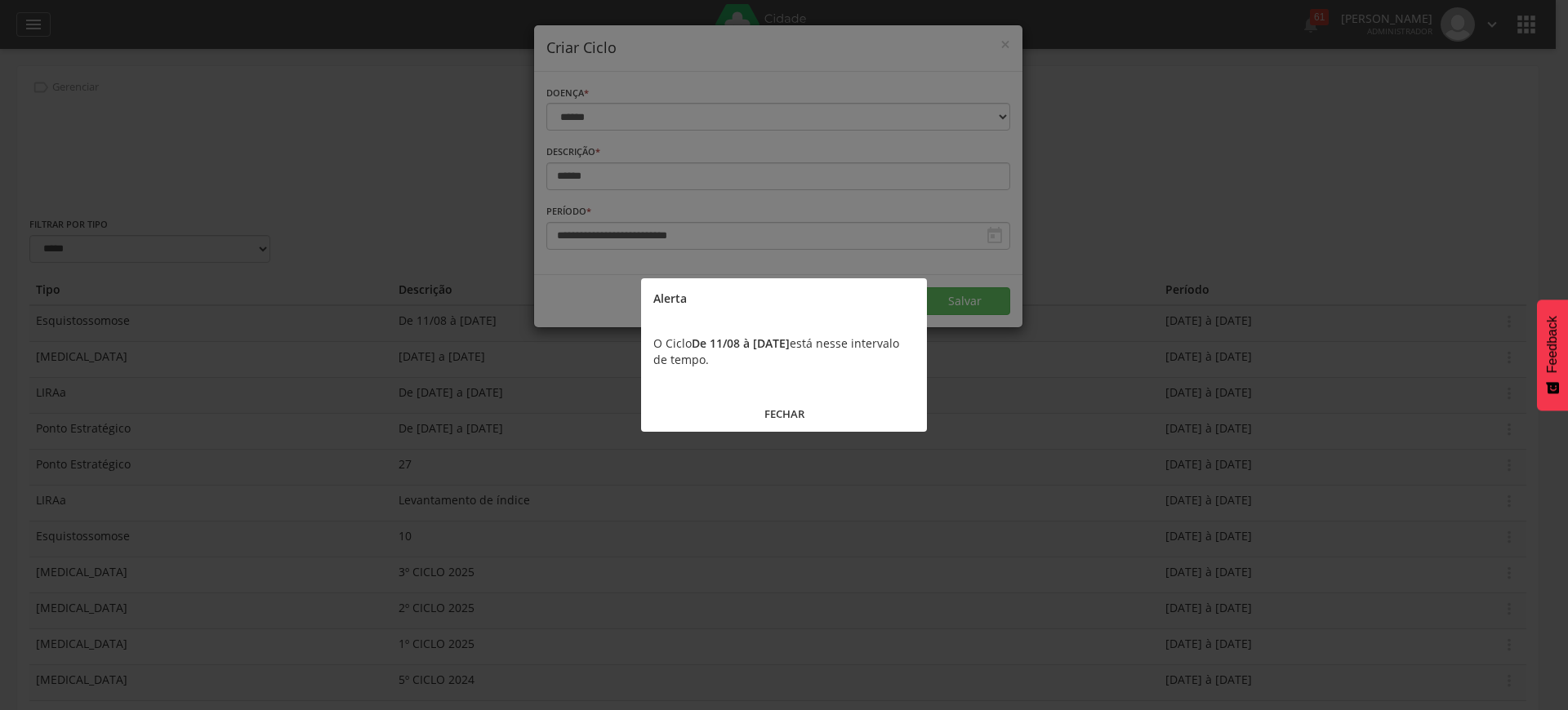
click at [792, 414] on button "FECHAR" at bounding box center [784, 414] width 286 height 35
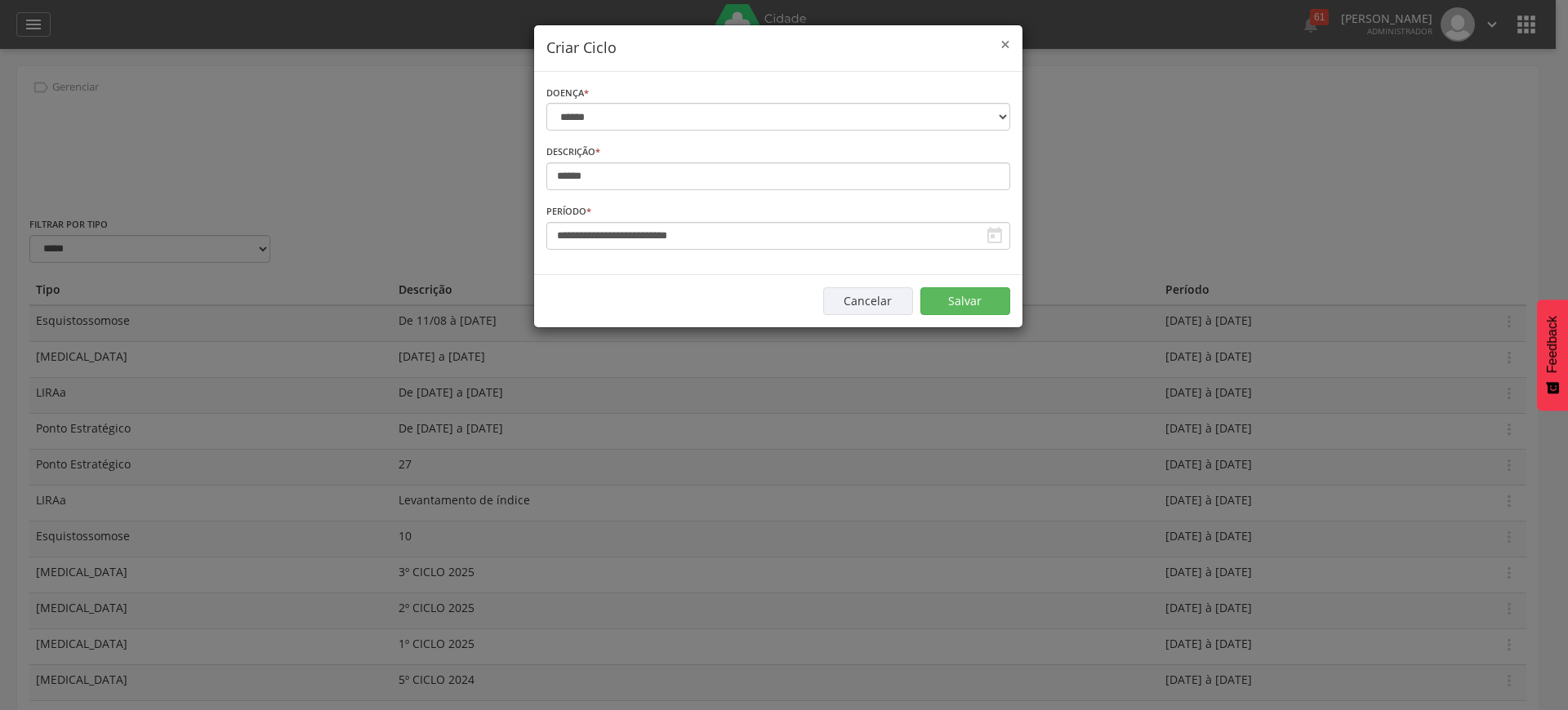
click at [1009, 50] on span "×" at bounding box center [1005, 44] width 10 height 23
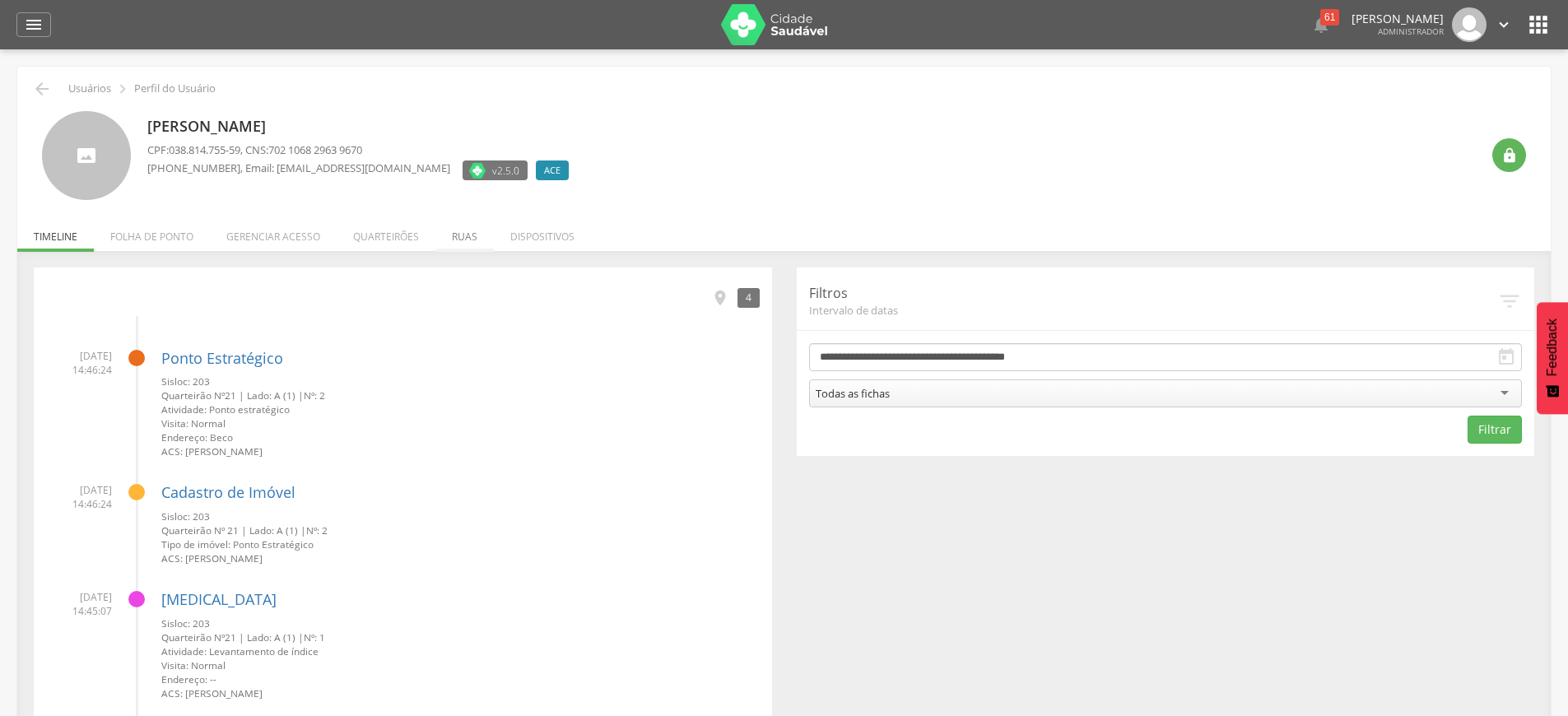
click at [460, 248] on li "Ruas" at bounding box center [464, 232] width 58 height 39
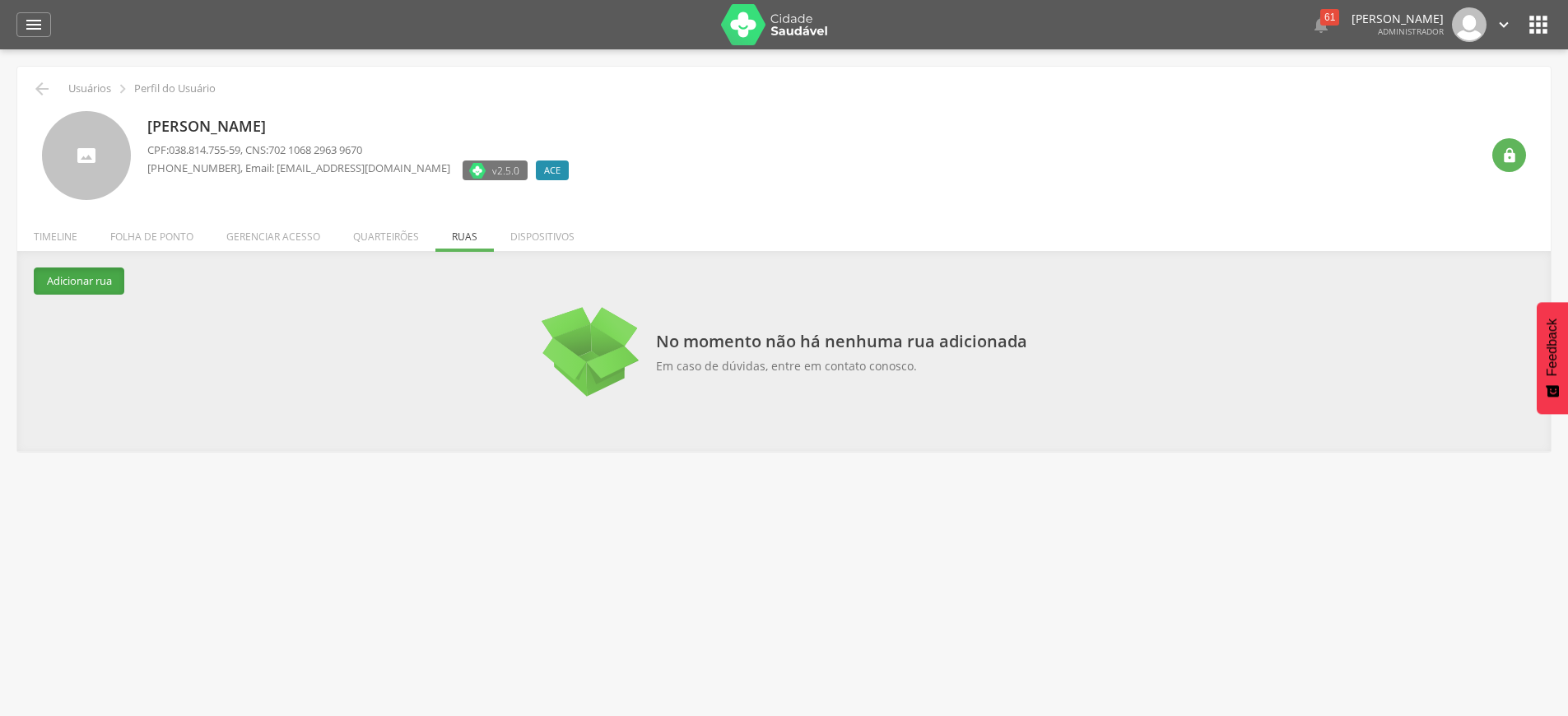
click at [96, 282] on button "Adicionar rua" at bounding box center [79, 281] width 90 height 27
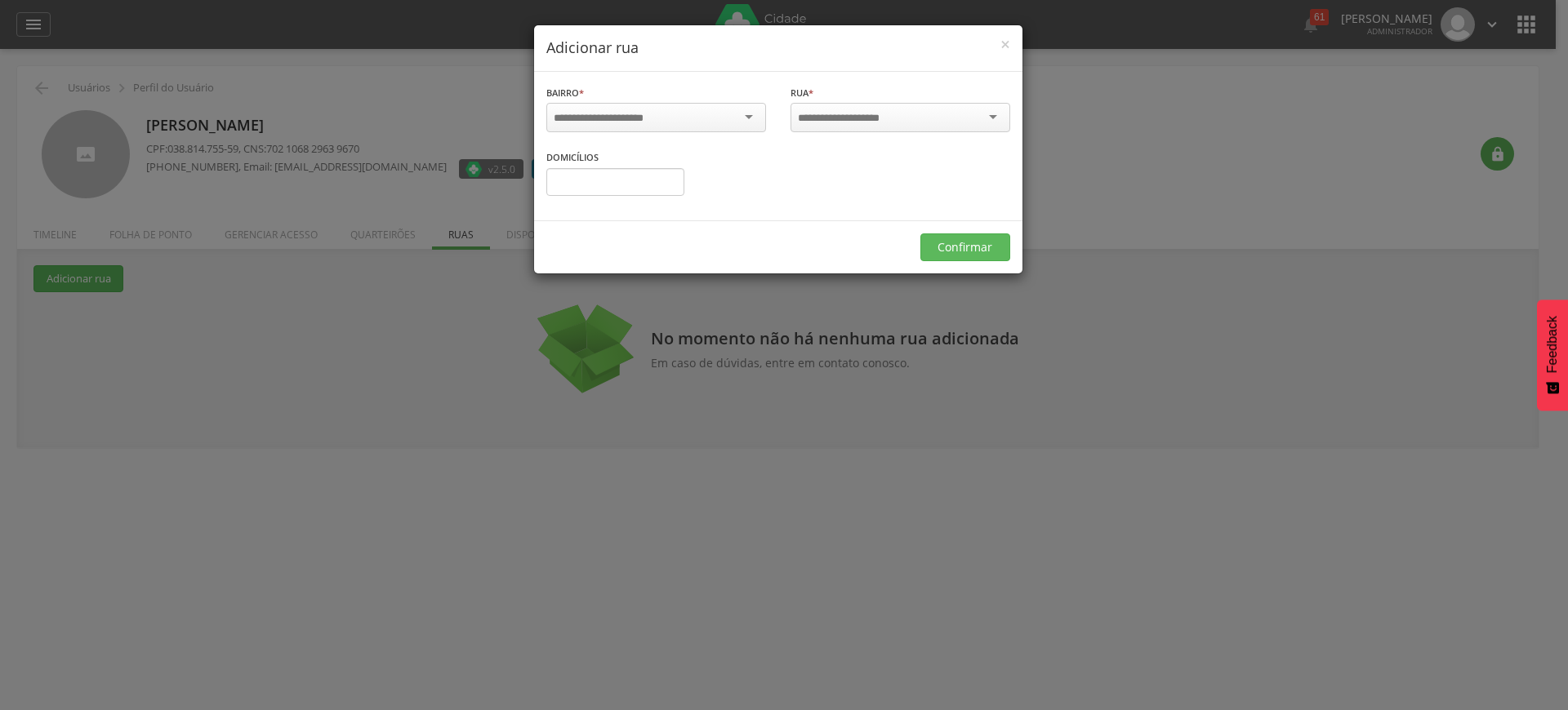
click at [668, 120] on div at bounding box center [657, 117] width 220 height 29
click at [969, 122] on div at bounding box center [901, 117] width 220 height 29
click at [674, 187] on input "text" at bounding box center [615, 180] width 138 height 28
type input "*"
click at [947, 251] on button "Confirmar" at bounding box center [965, 246] width 90 height 28
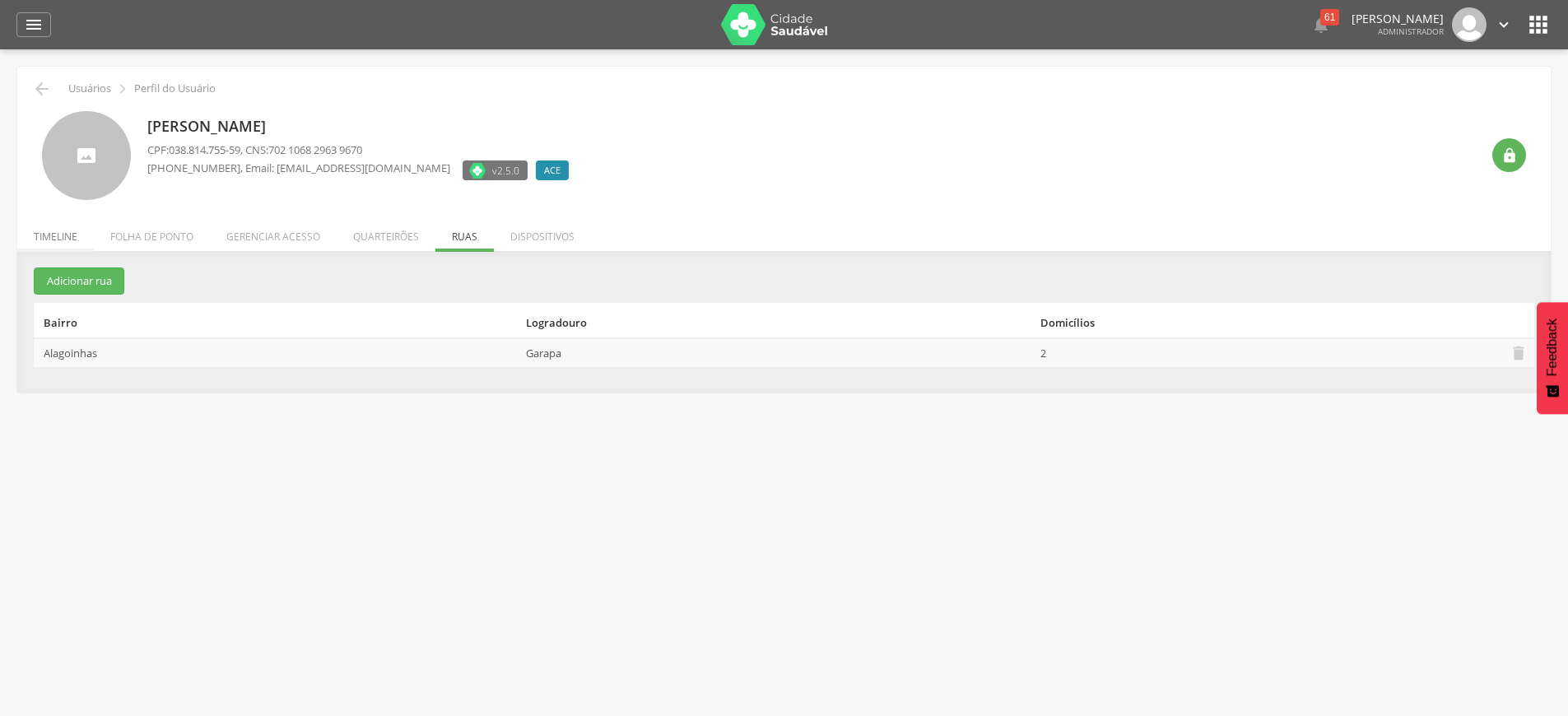
click at [79, 234] on li "Timeline" at bounding box center [55, 232] width 77 height 39
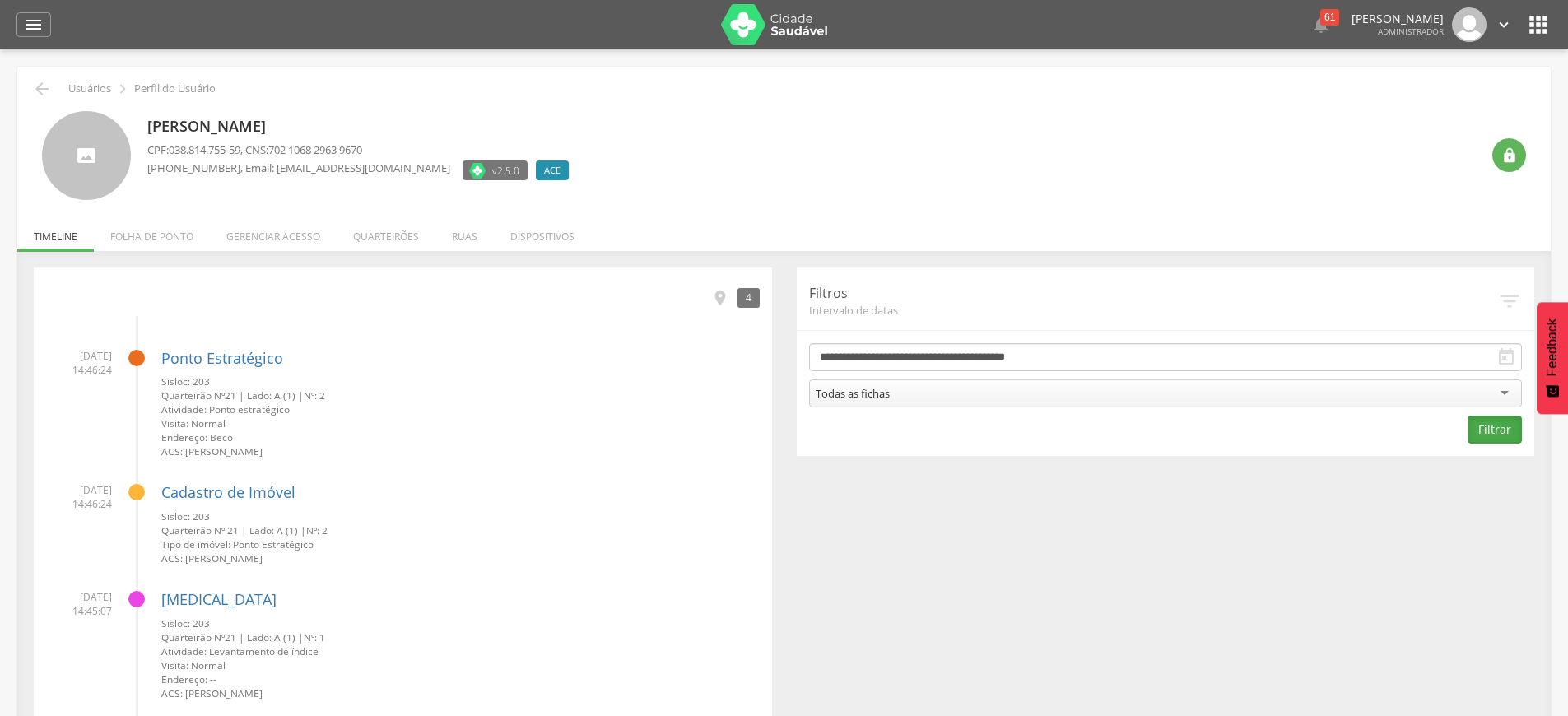
click at [1517, 443] on button "Filtrar" at bounding box center [1494, 429] width 54 height 28
